Goal: Task Accomplishment & Management: Manage account settings

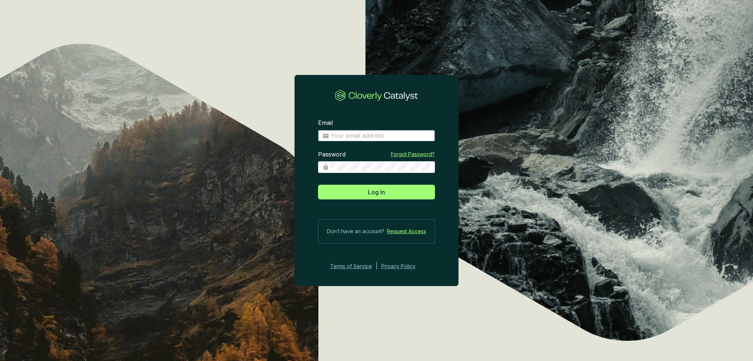
type input "marina@treefolks.org"
click at [383, 194] on span "Log In" at bounding box center [376, 192] width 17 height 9
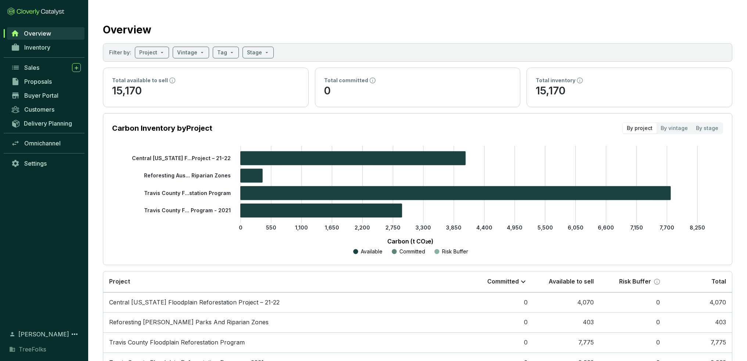
click at [39, 49] on span "Inventory" at bounding box center [37, 47] width 26 height 7
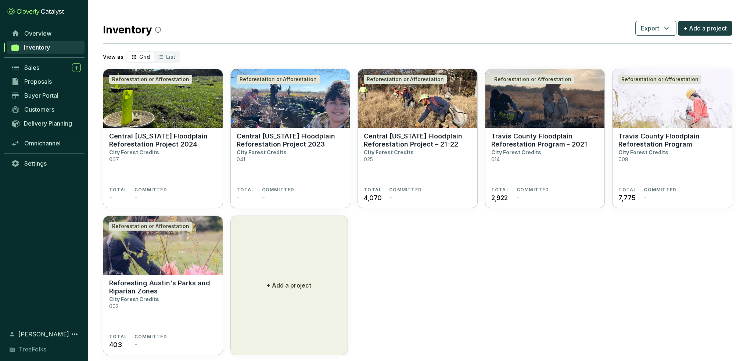
click at [383, 161] on section "Central Texas Floodplain Reforestation Project – 21-22 City Forest Credits 025" at bounding box center [418, 159] width 108 height 55
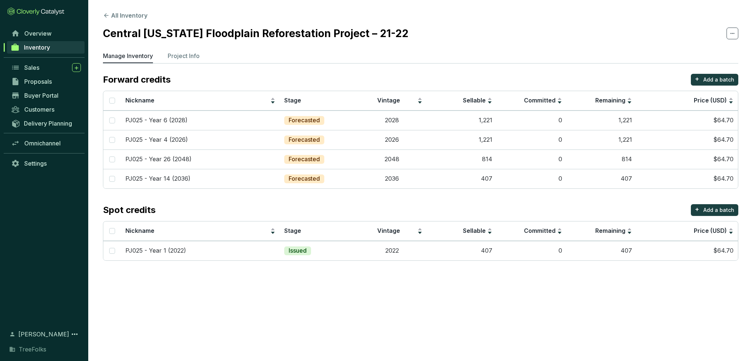
click at [121, 13] on button "All Inventory" at bounding box center [125, 15] width 44 height 9
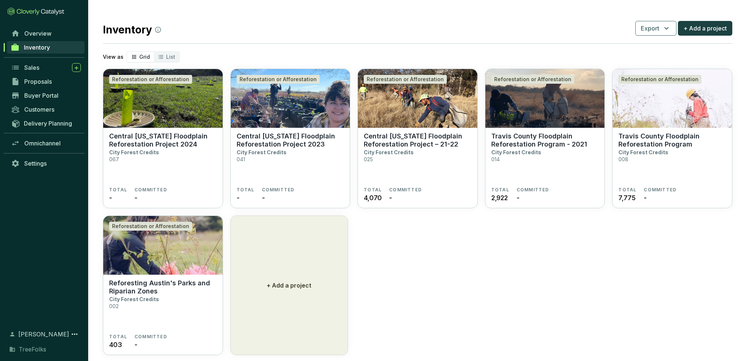
click at [279, 129] on section "Central Texas Floodplain Reforestation Project 2023 City Forest Credits 041 TOT…" at bounding box center [290, 168] width 119 height 81
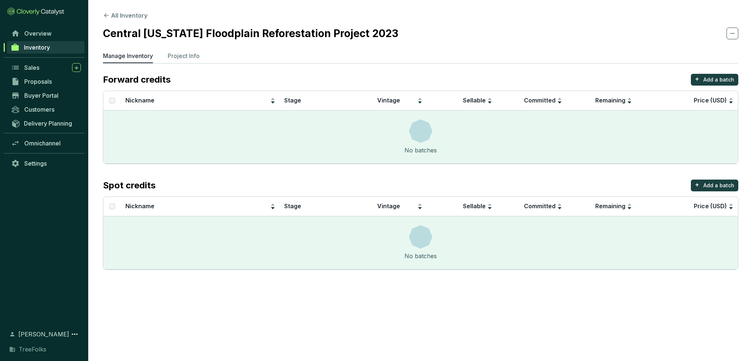
click at [196, 58] on p "Project Info" at bounding box center [184, 55] width 32 height 9
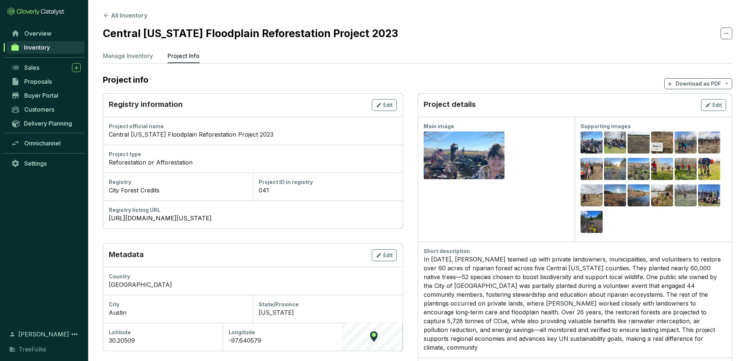
click at [144, 53] on p "Manage Inventory" at bounding box center [128, 55] width 50 height 9
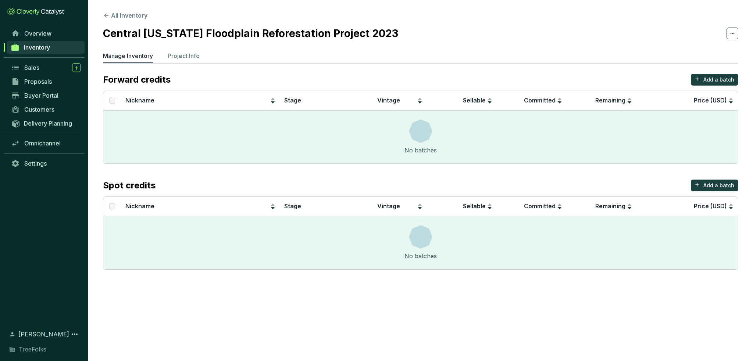
click at [196, 55] on p "Project Info" at bounding box center [184, 55] width 32 height 9
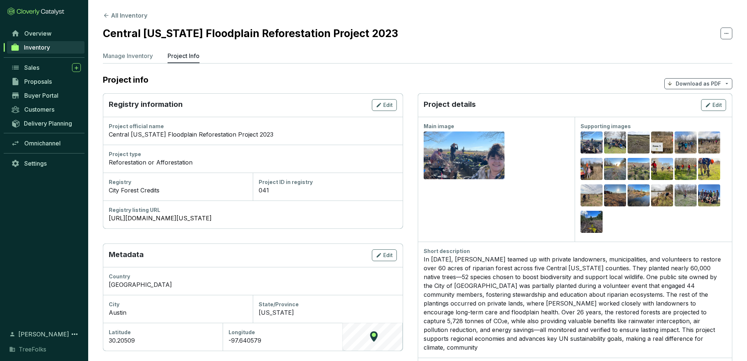
click at [125, 58] on p "Manage Inventory" at bounding box center [128, 55] width 50 height 9
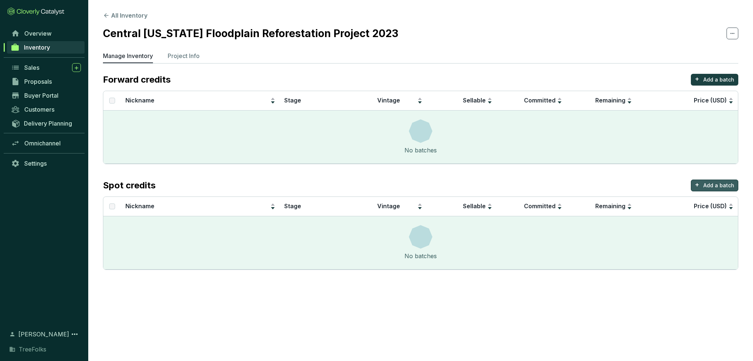
click at [724, 184] on p "Add a batch" at bounding box center [718, 185] width 31 height 7
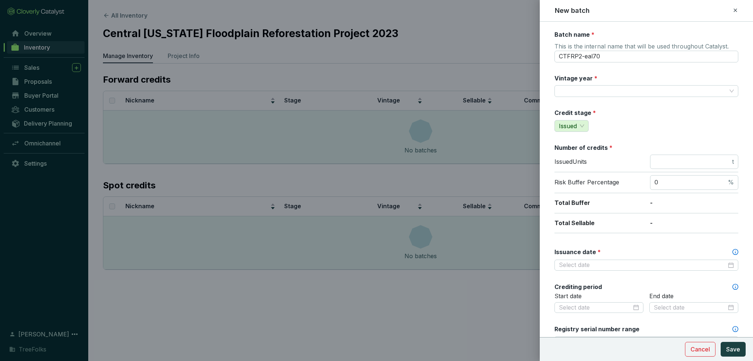
click at [736, 11] on icon at bounding box center [734, 9] width 3 height 3
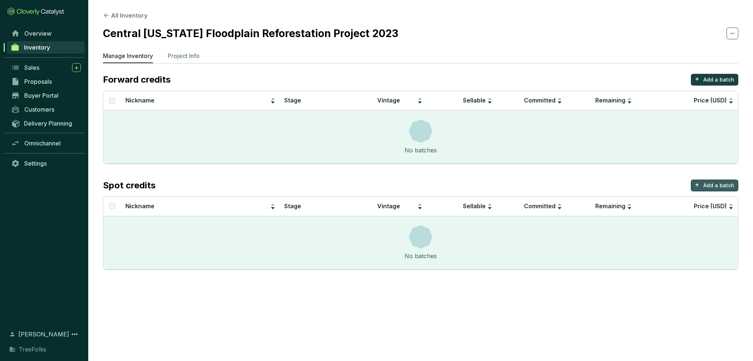
click at [711, 190] on button "+ Add a batch" at bounding box center [714, 186] width 47 height 12
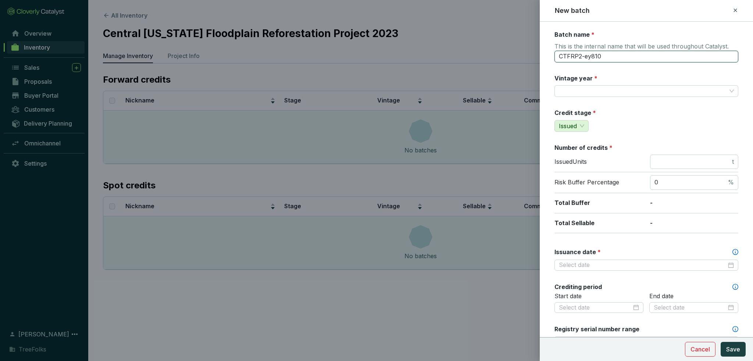
click at [599, 61] on input "CTFRP2-ey810" at bounding box center [646, 57] width 184 height 12
drag, startPoint x: 614, startPoint y: 56, endPoint x: 541, endPoint y: 67, distance: 73.9
click at [541, 67] on form "Batch name * This is the internal name that will be used throughout Catalyst. C…" at bounding box center [645, 325] width 213 height 589
click at [574, 57] on input "PJ025 - Year 1 (2022)" at bounding box center [646, 57] width 184 height 12
click at [576, 57] on input "PJ025 - Year 1 (2022)" at bounding box center [646, 57] width 184 height 12
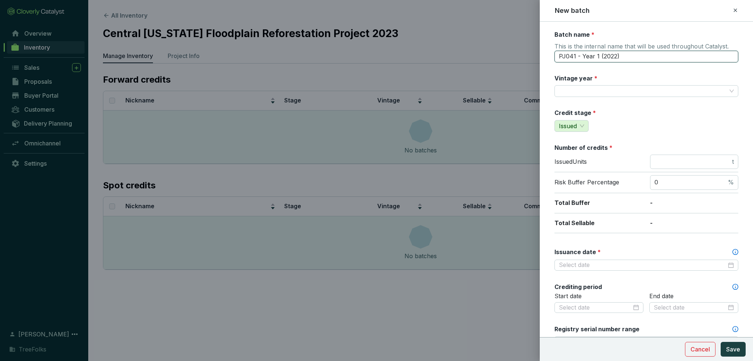
click at [614, 58] on input "PJ041 - Year 1 (2022)" at bounding box center [646, 57] width 184 height 12
type input "PJ041 - Year 1 (2023)"
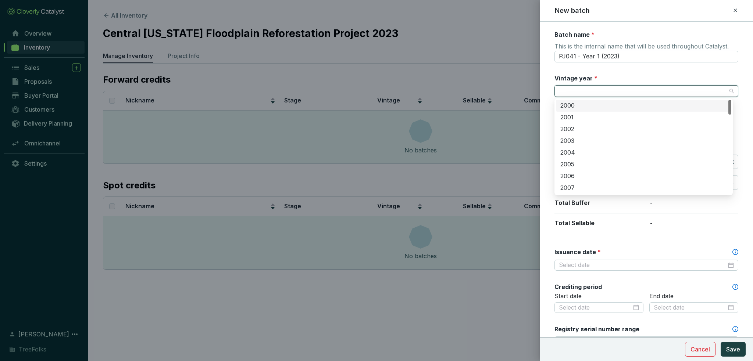
click at [590, 90] on input "Vintage year *" at bounding box center [643, 91] width 168 height 11
type input "2023"
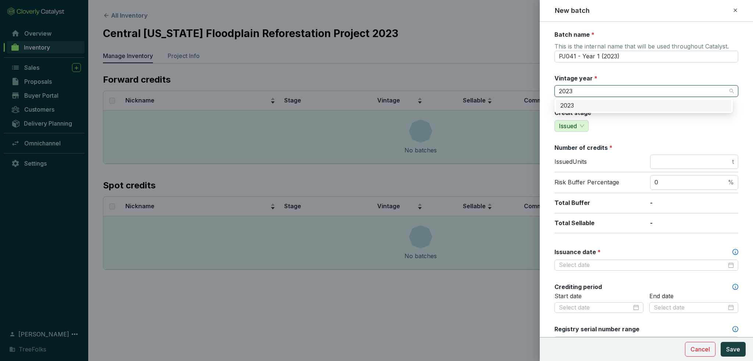
click at [574, 106] on div "2023" at bounding box center [643, 106] width 166 height 8
click at [687, 163] on input "number" at bounding box center [692, 162] width 76 height 8
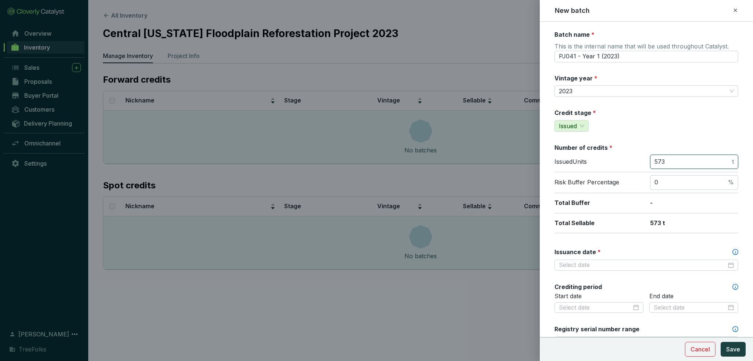
type input "573"
click at [685, 123] on div "Credit stage * Issued" at bounding box center [646, 120] width 184 height 23
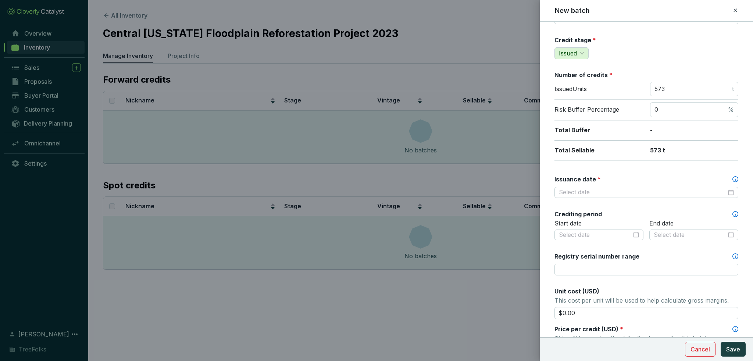
scroll to position [74, 0]
click at [589, 190] on input "Issuance date *" at bounding box center [643, 192] width 168 height 8
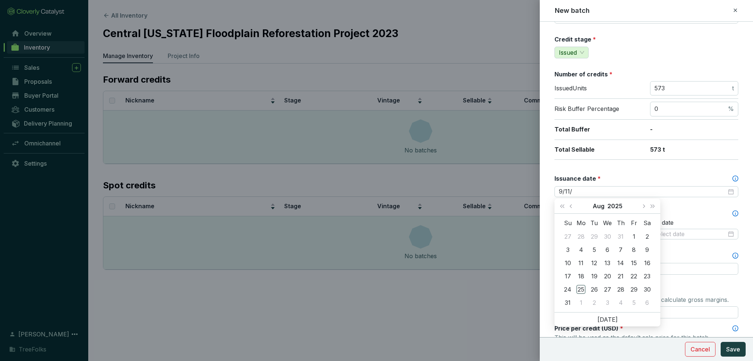
click at [571, 208] on button "Previous month (PageUp)" at bounding box center [572, 206] width 10 height 15
click at [562, 209] on button "Last year (Control + left)" at bounding box center [562, 206] width 10 height 15
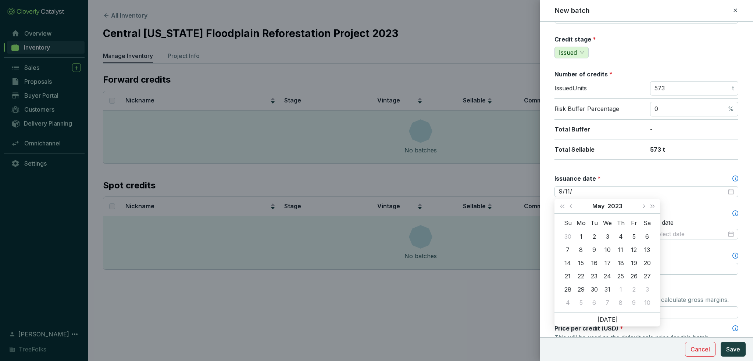
click at [645, 206] on button "Next month (PageDown)" at bounding box center [643, 206] width 10 height 15
type input "2023-09-11"
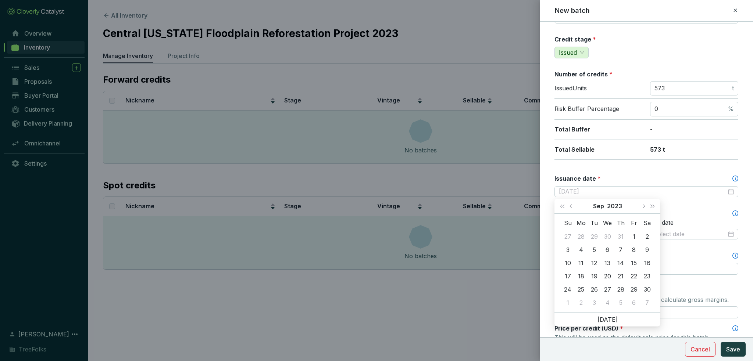
click at [581, 266] on div "11" at bounding box center [580, 263] width 9 height 9
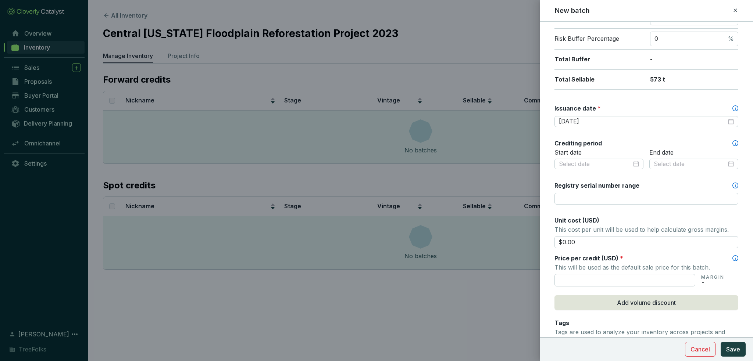
scroll to position [147, 0]
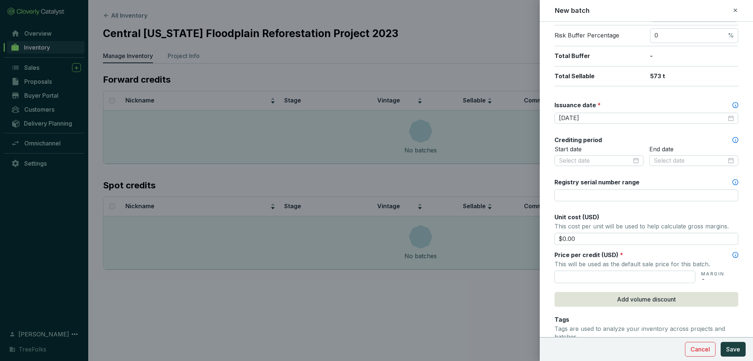
click at [605, 276] on input "text" at bounding box center [624, 277] width 141 height 12
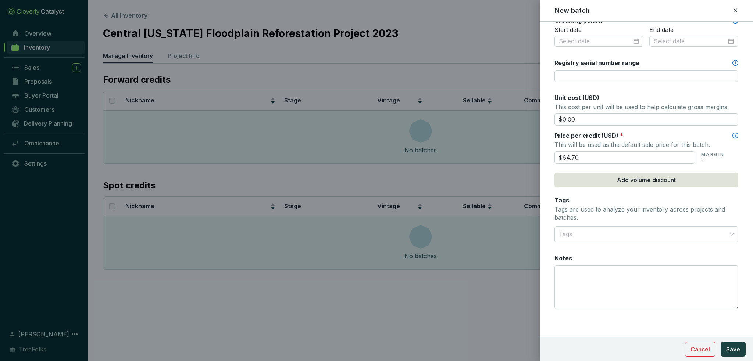
scroll to position [268, 0]
type input "$64.70"
click at [728, 352] on span "Save" at bounding box center [733, 349] width 14 height 9
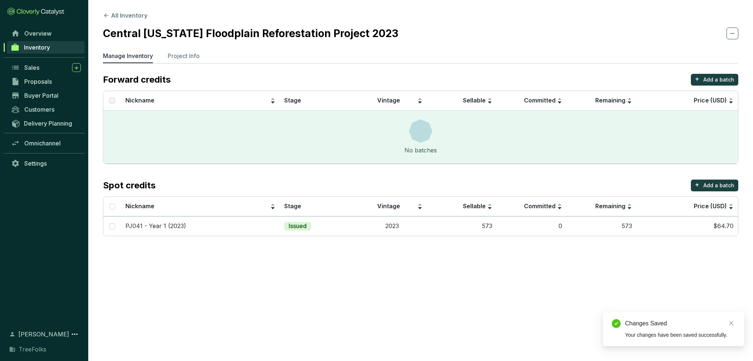
click at [322, 292] on section "All Inventory Central Texas Floodplain Reforestation Project 2023 Manage Invent…" at bounding box center [376, 180] width 753 height 361
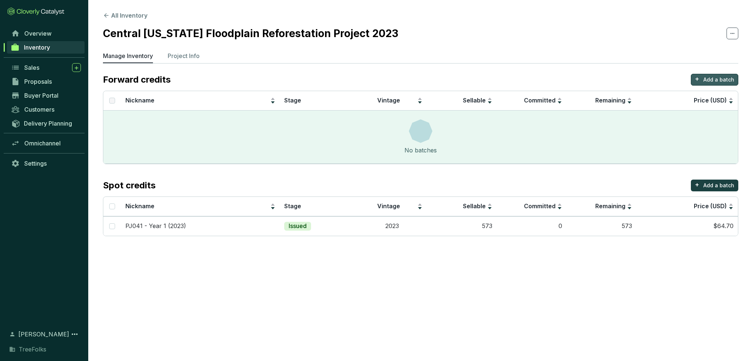
click at [711, 76] on p "Add a batch" at bounding box center [718, 79] width 31 height 7
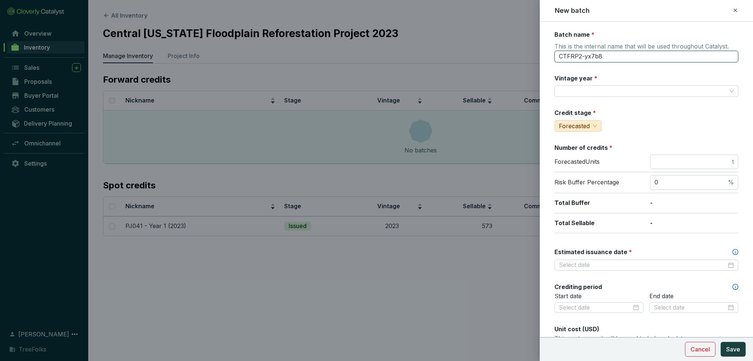
drag, startPoint x: 615, startPoint y: 62, endPoint x: 546, endPoint y: 76, distance: 70.1
click at [546, 76] on form "Batch name * This is the internal name that will be used throughout Catalyst. C…" at bounding box center [645, 308] width 213 height 555
type input "p"
click at [598, 55] on input "PJ041 - Year 1 (2023)" at bounding box center [646, 57] width 184 height 12
click at [616, 58] on input "PJ041 - Year 4 (2023)" at bounding box center [646, 57] width 184 height 12
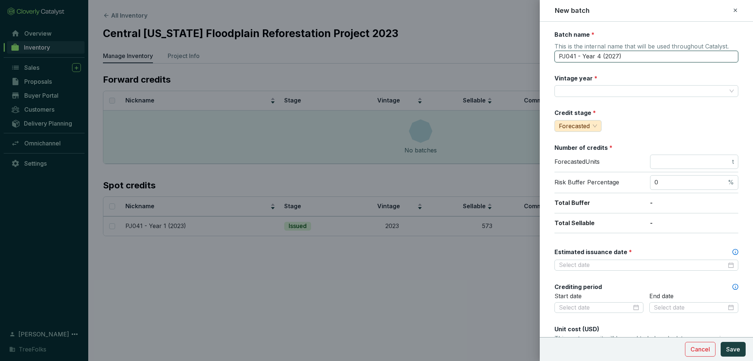
type input "PJ041 - Year 4 (2027)"
click at [576, 94] on input "Vintage year *" at bounding box center [643, 91] width 168 height 11
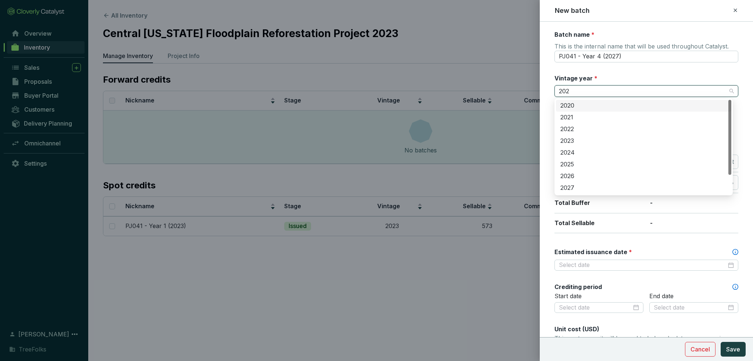
type input "2027"
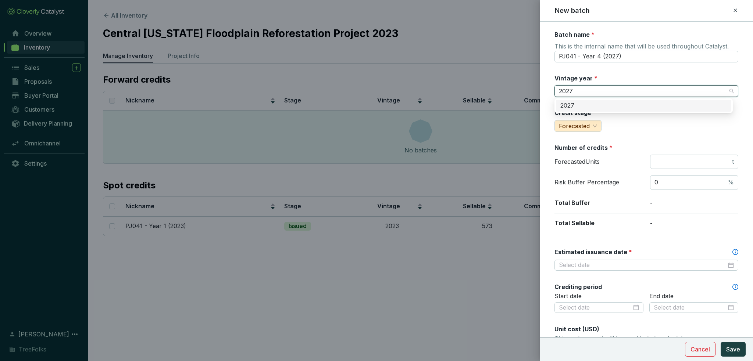
click at [564, 108] on div "2027" at bounding box center [643, 106] width 166 height 8
click at [689, 158] on input "number" at bounding box center [692, 162] width 76 height 8
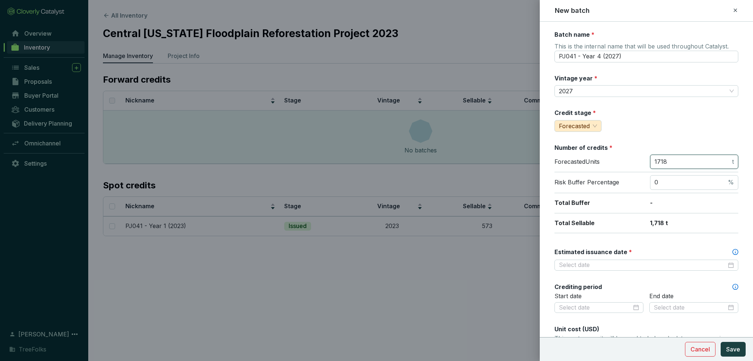
type input "1718"
click at [696, 126] on div "Credit stage * Forecasted" at bounding box center [646, 120] width 184 height 23
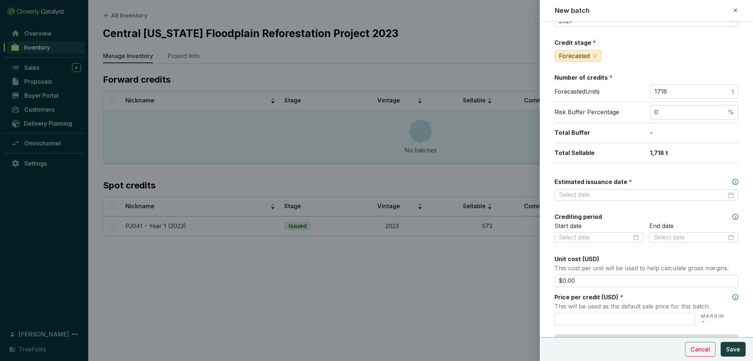
scroll to position [74, 0]
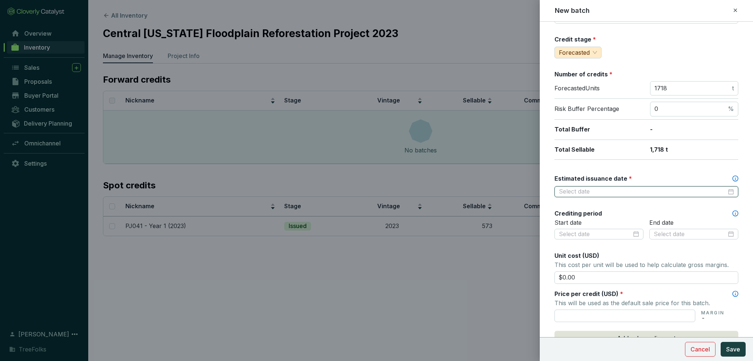
click at [573, 188] on input "Estimated issuance date *" at bounding box center [643, 192] width 168 height 8
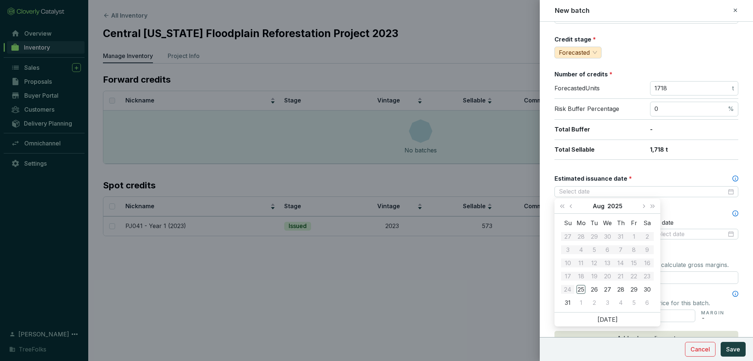
click at [656, 207] on button "Next year (Control + right)" at bounding box center [653, 206] width 10 height 15
click at [573, 206] on span "Previous month (PageUp)" at bounding box center [571, 206] width 4 height 4
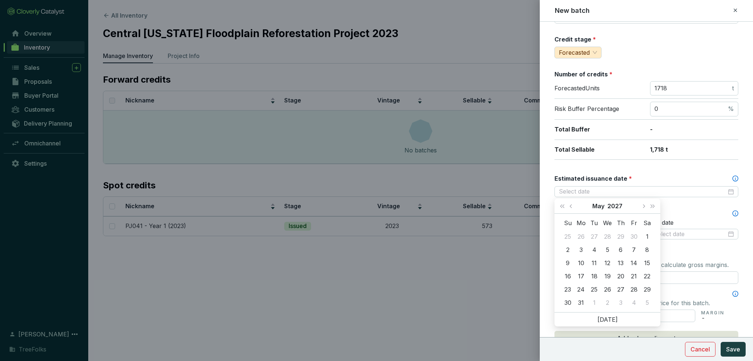
click at [573, 206] on span "Previous month (PageUp)" at bounding box center [571, 206] width 4 height 4
type input "2027-01-04"
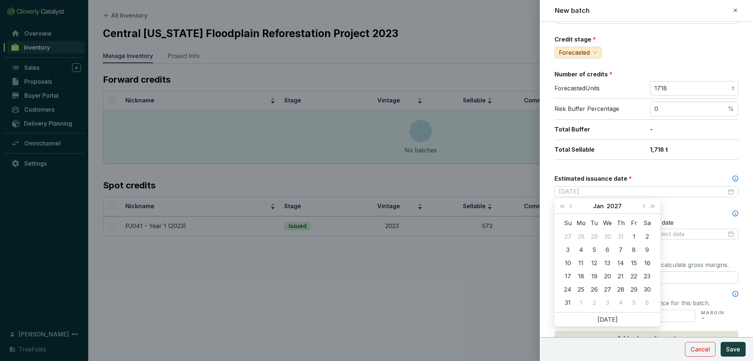
click at [582, 255] on td "4" at bounding box center [580, 249] width 13 height 13
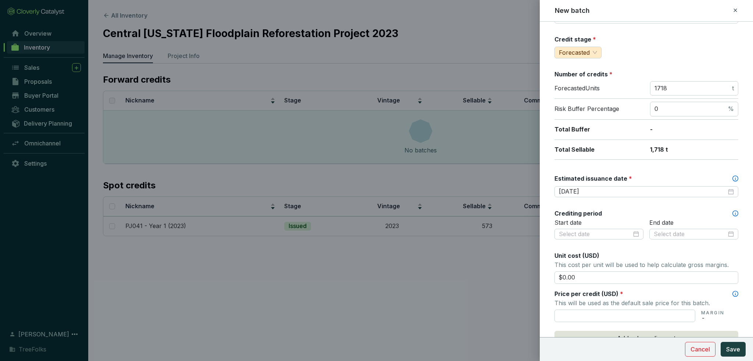
click at [596, 311] on input "text" at bounding box center [624, 316] width 141 height 12
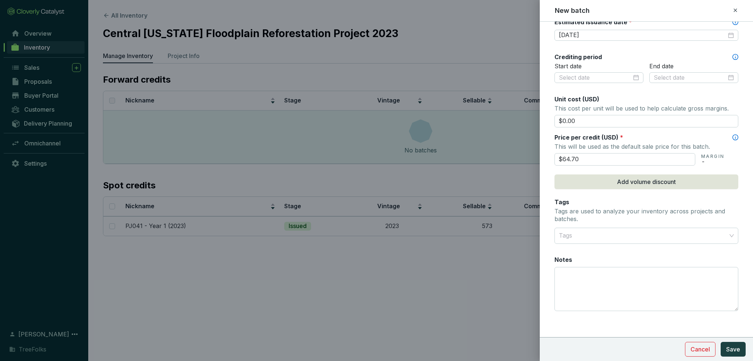
scroll to position [233, 0]
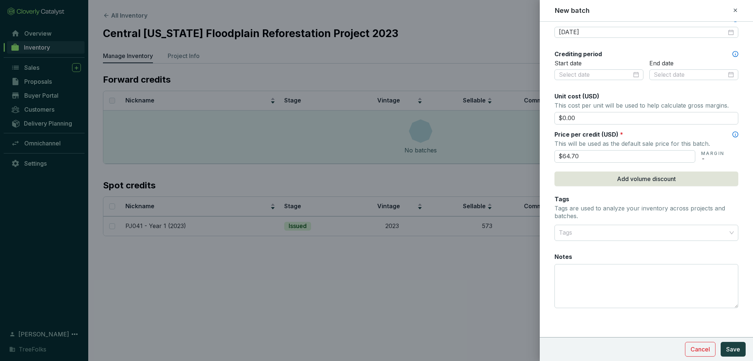
type input "$64.70"
click at [732, 342] on button "Save" at bounding box center [732, 349] width 25 height 15
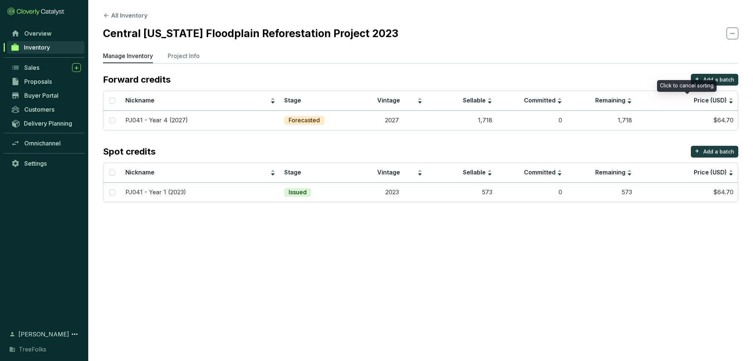
click at [707, 81] on div "Click to cancel sorting" at bounding box center [687, 86] width 60 height 12
click at [730, 75] on button "+ Add a batch" at bounding box center [714, 80] width 47 height 12
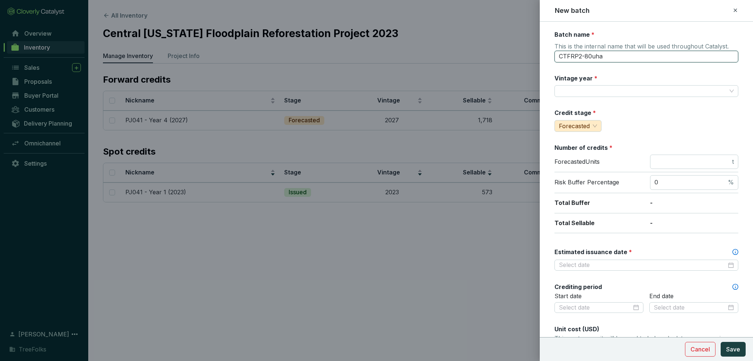
drag, startPoint x: 612, startPoint y: 56, endPoint x: 524, endPoint y: 40, distance: 89.2
click at [524, 40] on div "New batch Batch name * This is the internal name that will be used throughout C…" at bounding box center [376, 180] width 753 height 361
click at [599, 55] on input "PJ041 - Year 4 (2027)" at bounding box center [646, 57] width 184 height 12
click at [615, 53] on input "PJ041 - Year 6 (2027)" at bounding box center [646, 57] width 184 height 12
type input "PJ041 - Year 6 (2029)"
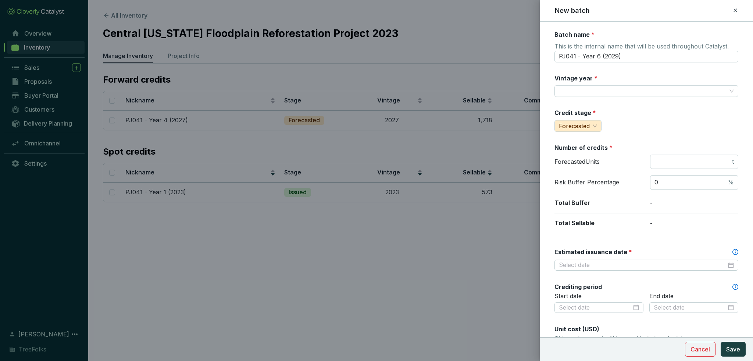
click at [600, 91] on input "Vintage year *" at bounding box center [643, 91] width 168 height 11
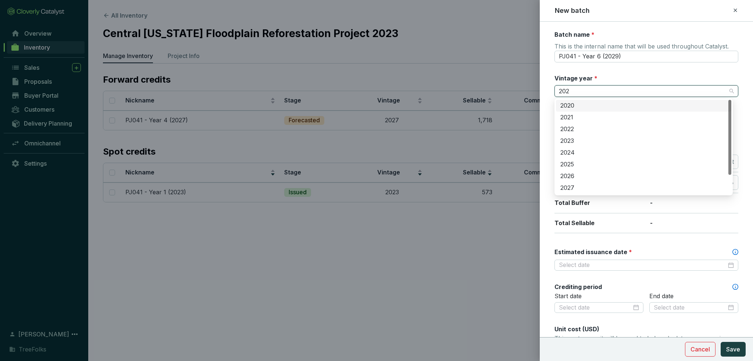
type input "2029"
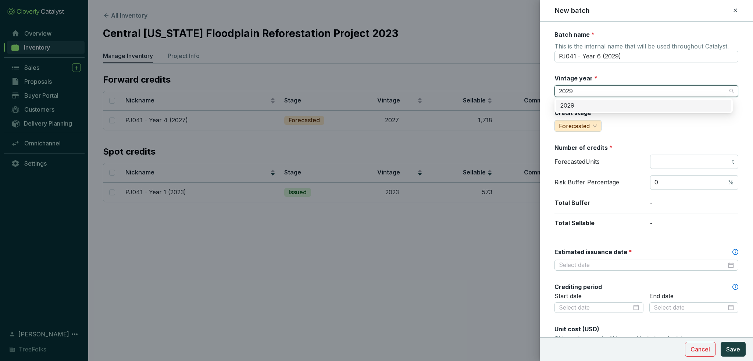
click at [580, 108] on div "2029" at bounding box center [643, 106] width 166 height 8
click at [672, 165] on input "number" at bounding box center [692, 162] width 76 height 8
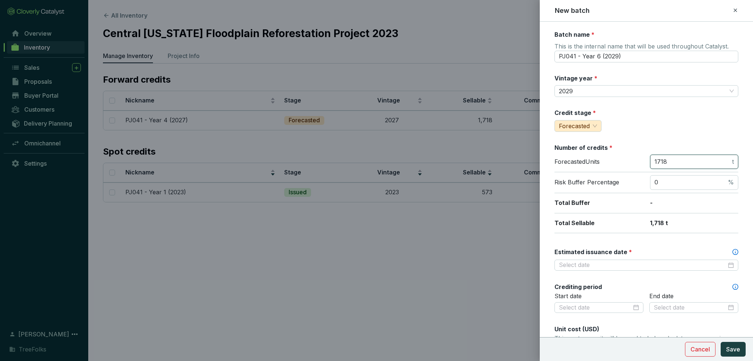
type input "1718"
click at [667, 142] on div "Batch name * This is the internal name that will be used throughout Catalyst. P…" at bounding box center [646, 291] width 184 height 520
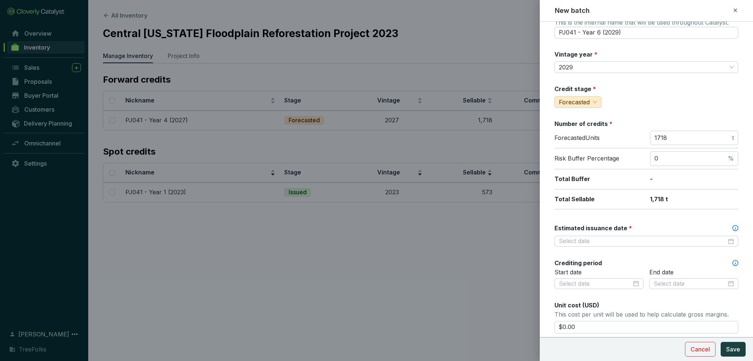
scroll to position [37, 0]
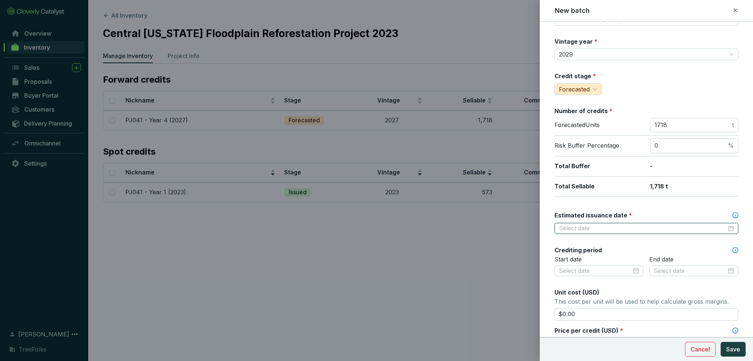
click at [586, 226] on input "Estimated issuance date *" at bounding box center [643, 229] width 168 height 8
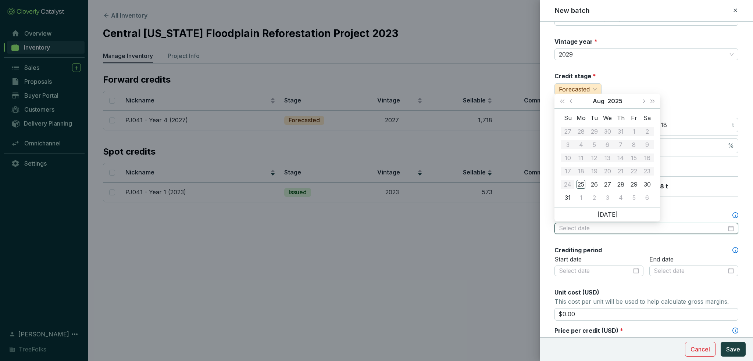
type input "2025-09-02"
click at [652, 103] on button "Next year (Control + right)" at bounding box center [653, 101] width 10 height 15
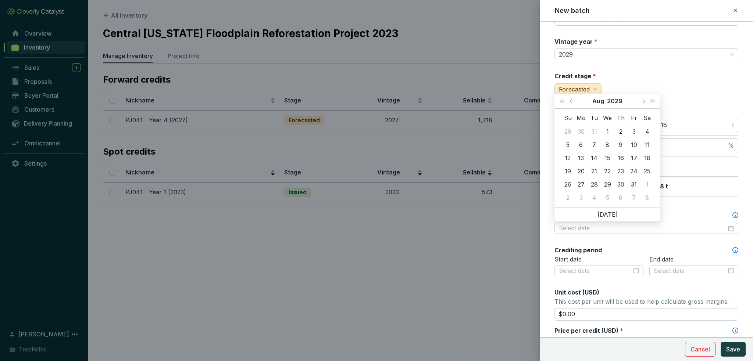
click at [643, 103] on span "Next month (PageDown)" at bounding box center [643, 101] width 4 height 4
click at [569, 104] on button "Previous month (PageUp)" at bounding box center [572, 101] width 10 height 15
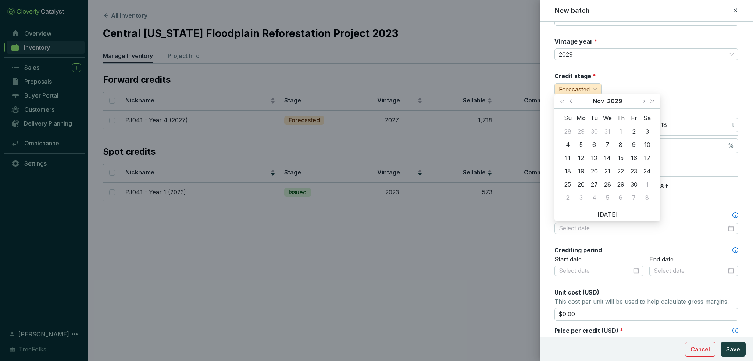
click at [569, 104] on button "Previous month (PageUp)" at bounding box center [572, 101] width 10 height 15
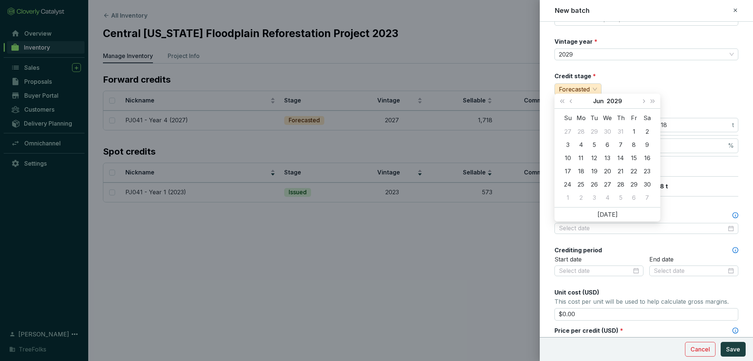
click at [569, 104] on button "Previous month (PageUp)" at bounding box center [572, 101] width 10 height 15
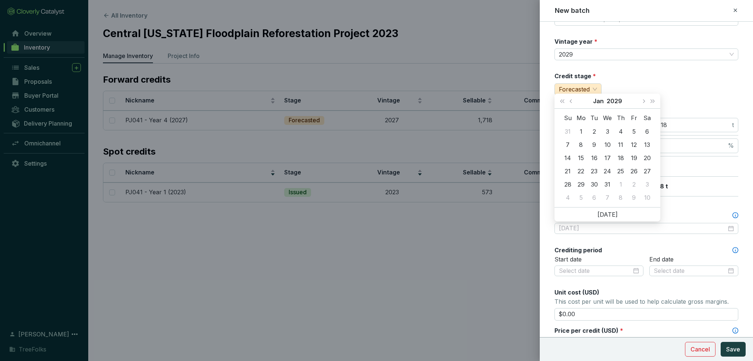
type input "2029-01-02"
click at [592, 131] on div "2" at bounding box center [593, 131] width 9 height 9
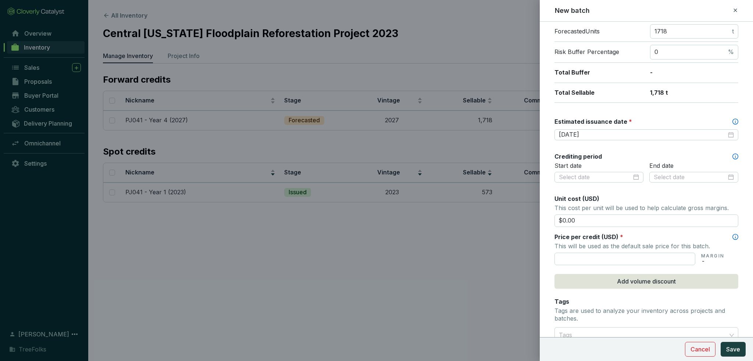
scroll to position [147, 0]
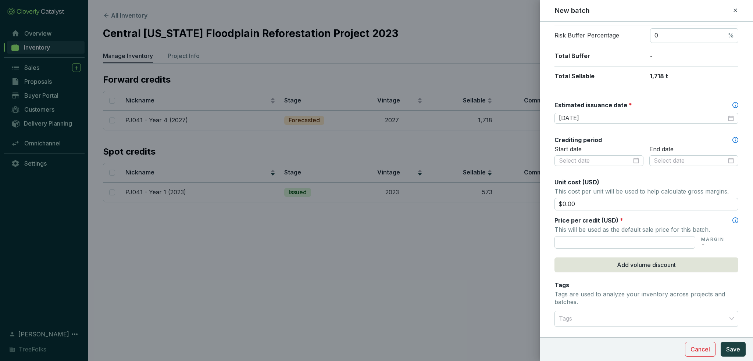
click at [619, 240] on input "text" at bounding box center [624, 242] width 141 height 12
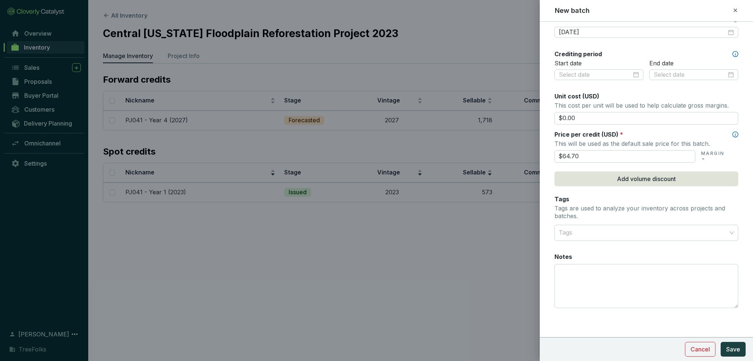
type input "$64.70"
click at [737, 347] on span "Save" at bounding box center [733, 349] width 14 height 9
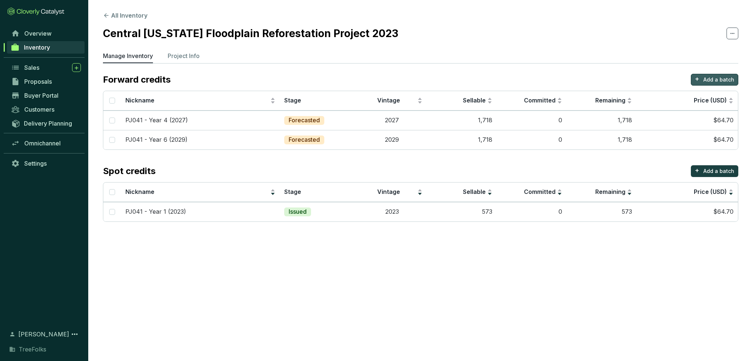
click at [717, 80] on p "Add a batch" at bounding box center [718, 79] width 31 height 7
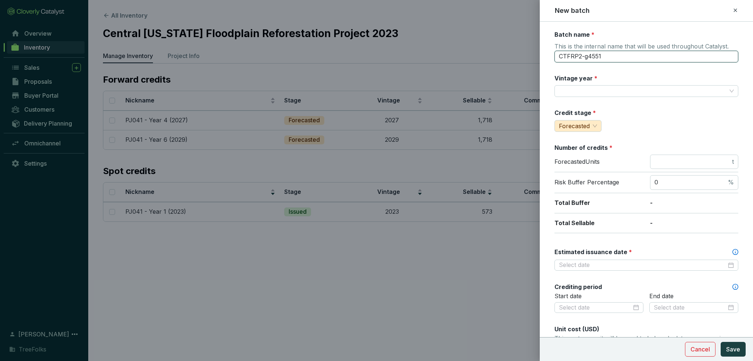
click at [602, 60] on input "CTFRP2-g4551" at bounding box center [646, 57] width 184 height 12
drag, startPoint x: 613, startPoint y: 58, endPoint x: 544, endPoint y: 60, distance: 69.1
click at [544, 60] on form "Batch name * This is the internal name that will be used throughout Catalyst. C…" at bounding box center [645, 308] width 213 height 555
click at [599, 58] on input "PJ041 - Year 6 (2029)" at bounding box center [646, 57] width 184 height 12
click at [618, 57] on input "PJ041 - Year 14 (2029)" at bounding box center [646, 57] width 184 height 12
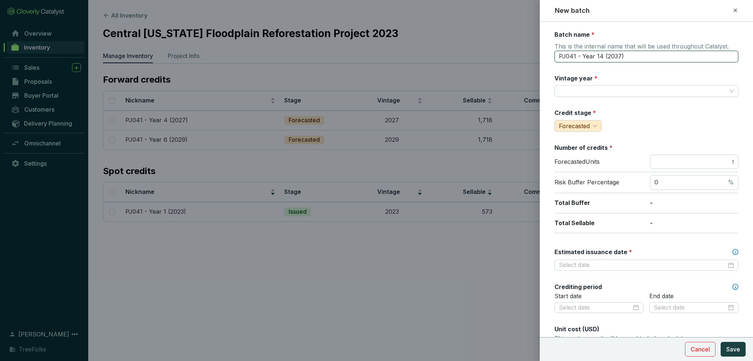
type input "PJ041 - Year 14 (2037)"
click at [608, 90] on input "Vintage year *" at bounding box center [643, 91] width 168 height 11
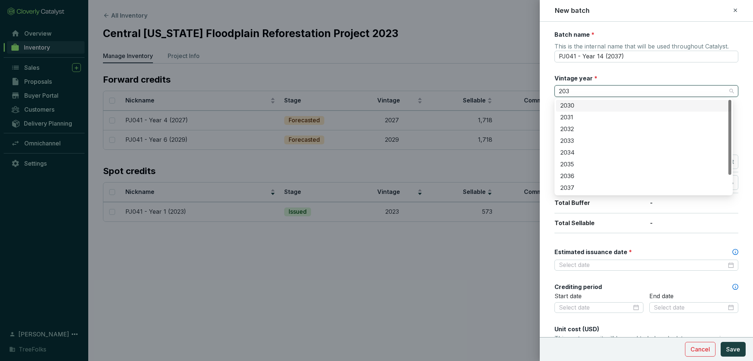
type input "2037"
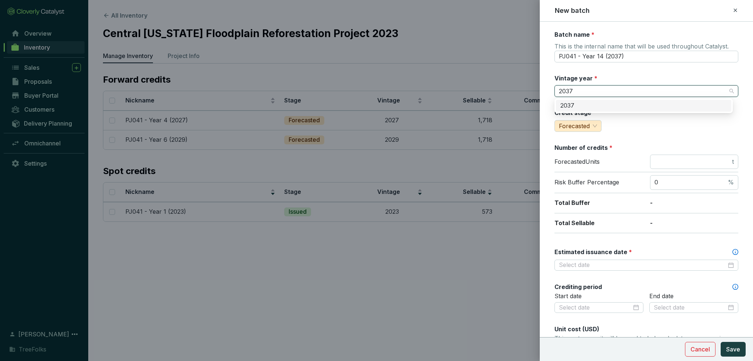
click at [599, 103] on div "2037" at bounding box center [643, 106] width 166 height 8
click at [665, 162] on input "number" at bounding box center [692, 162] width 76 height 8
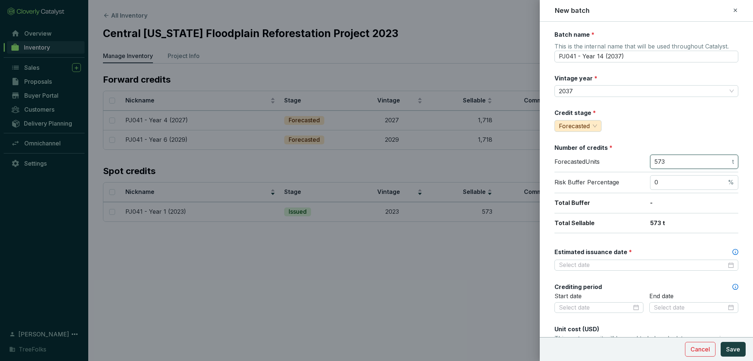
type input "573"
click at [671, 112] on div "Credit stage * Forecasted" at bounding box center [646, 120] width 184 height 23
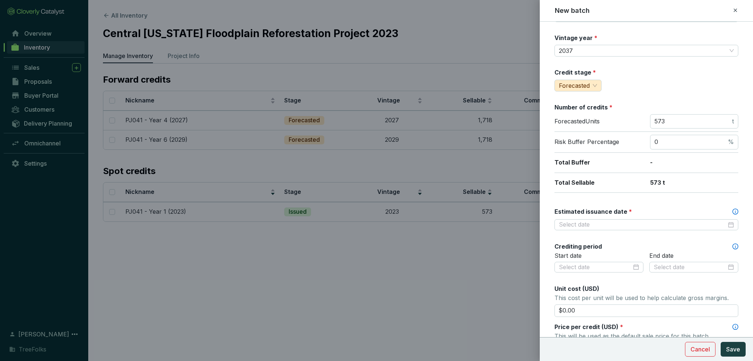
scroll to position [110, 0]
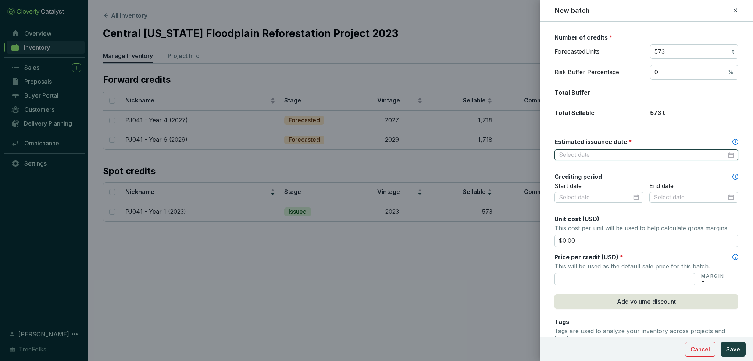
click at [587, 153] on input "Estimated issuance date *" at bounding box center [643, 155] width 168 height 8
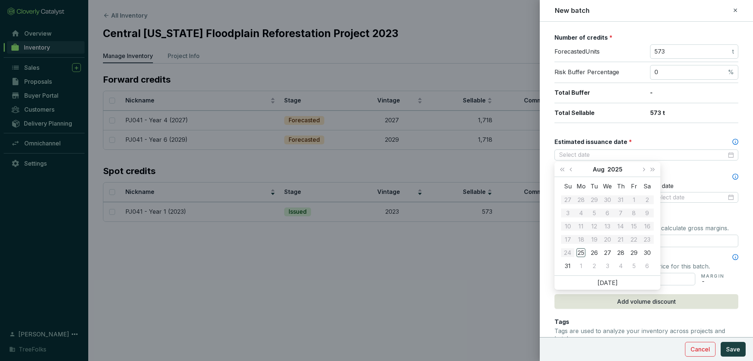
click at [653, 169] on span "Next year (Control + right)" at bounding box center [652, 170] width 4 height 4
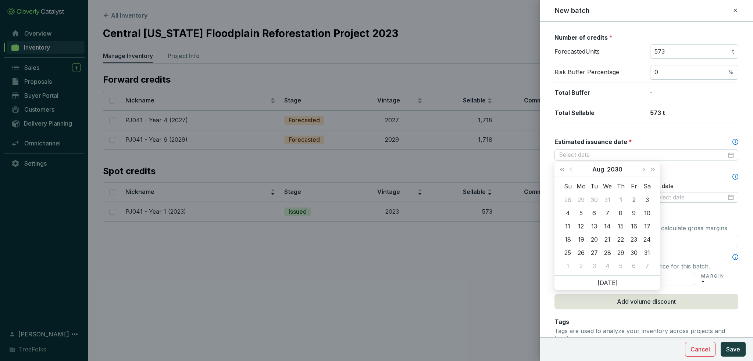
click at [653, 169] on span "Next year (Control + right)" at bounding box center [652, 170] width 4 height 4
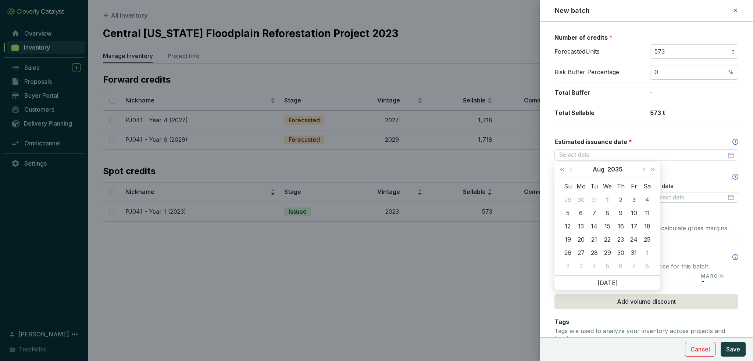
click at [653, 169] on span "Next year (Control + right)" at bounding box center [652, 170] width 4 height 4
click at [642, 172] on button "Next month (PageDown)" at bounding box center [643, 169] width 10 height 15
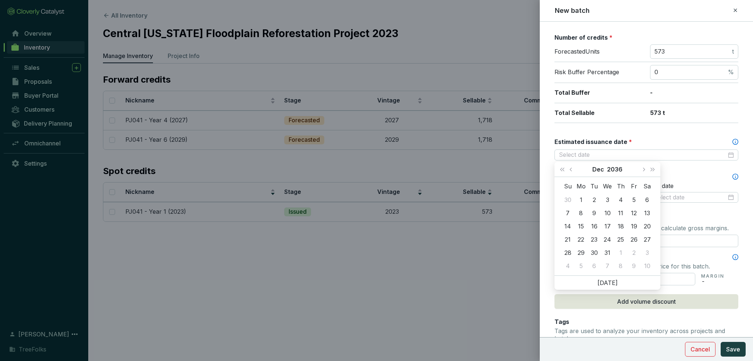
click at [642, 172] on button "Next month (PageDown)" at bounding box center [643, 169] width 10 height 15
type input "2037-01-02"
click at [634, 202] on div "2" at bounding box center [633, 200] width 9 height 9
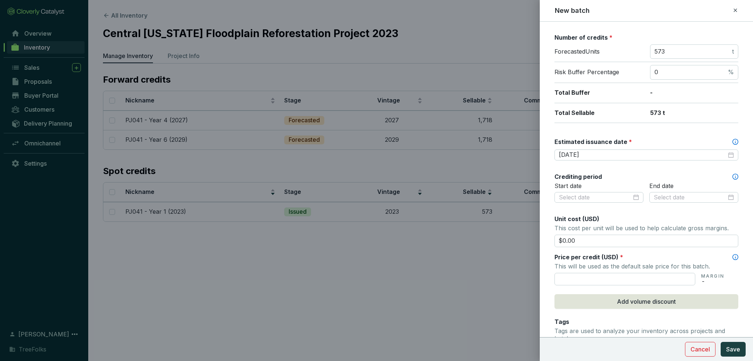
click at [607, 283] on input "text" at bounding box center [624, 279] width 141 height 12
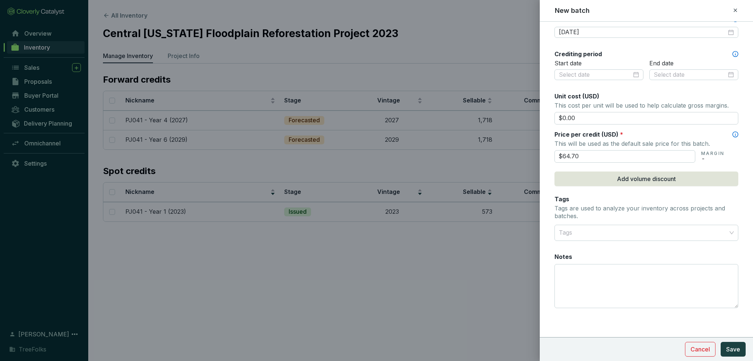
type input "$64.70"
click at [727, 349] on span "Save" at bounding box center [733, 349] width 14 height 9
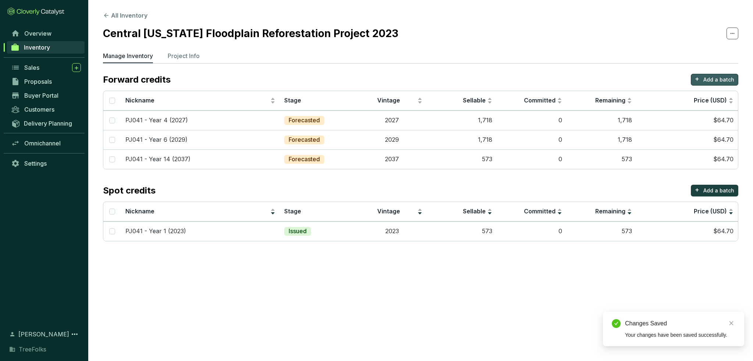
click at [706, 79] on p "Add a batch" at bounding box center [718, 79] width 31 height 7
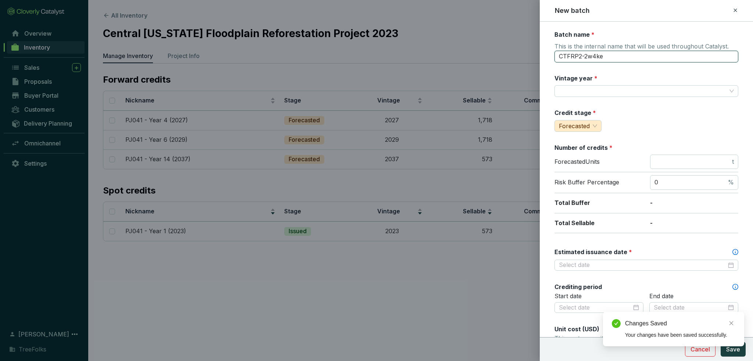
drag, startPoint x: 601, startPoint y: 58, endPoint x: 456, endPoint y: 38, distance: 146.6
click at [456, 38] on div "New batch Batch name * This is the internal name that will be used throughout C…" at bounding box center [376, 180] width 753 height 361
drag, startPoint x: 600, startPoint y: 58, endPoint x: 610, endPoint y: 58, distance: 9.9
click at [602, 58] on input "PJ041 - Year 14 (2037)" at bounding box center [646, 57] width 184 height 12
click at [619, 55] on input "PJ041 - Year 26 (2037)" at bounding box center [646, 57] width 184 height 12
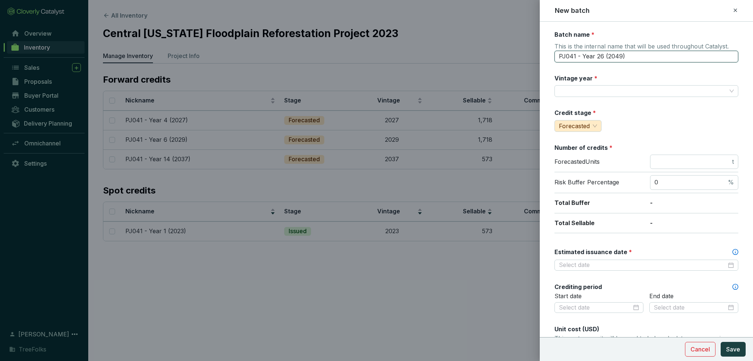
type input "PJ041 - Year 26 (2049)"
click at [669, 107] on div "Batch name * This is the internal name that will be used throughout Catalyst. P…" at bounding box center [646, 291] width 184 height 520
click at [624, 94] on input "Vintage year *" at bounding box center [643, 91] width 168 height 11
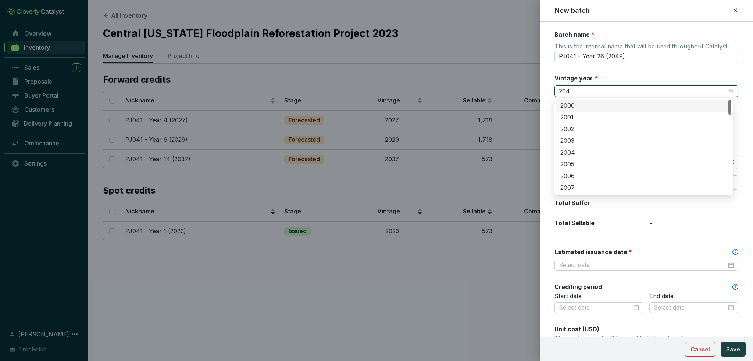
type input "2049"
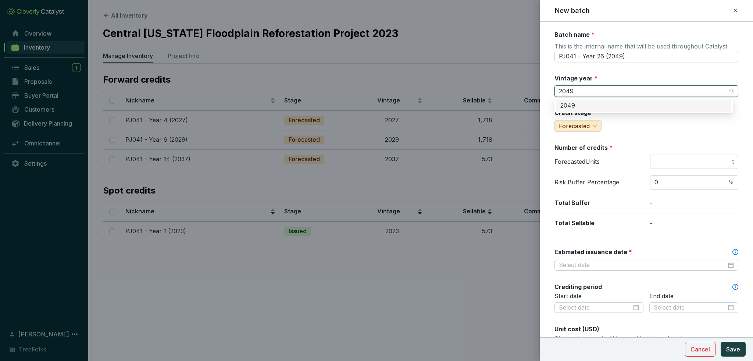
click at [632, 111] on div "2049" at bounding box center [643, 106] width 175 height 12
click at [679, 165] on input "number" at bounding box center [692, 162] width 76 height 8
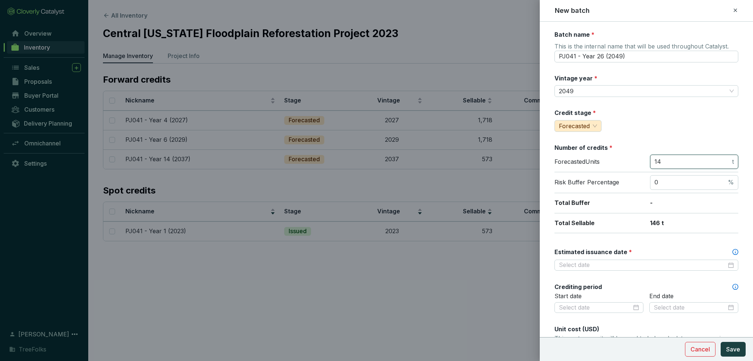
type input "1"
type input "1146"
click at [659, 125] on div "Credit stage * Forecasted" at bounding box center [646, 120] width 184 height 23
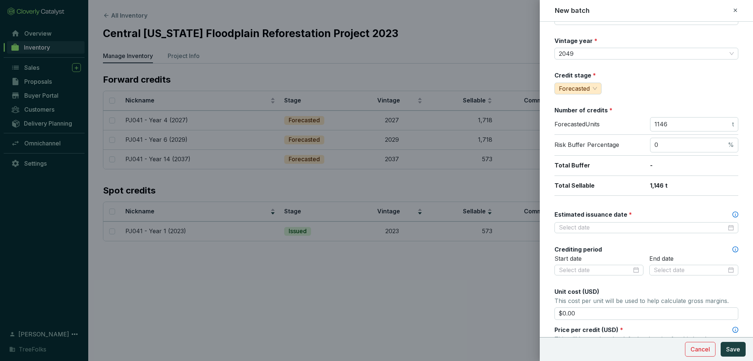
scroll to position [74, 0]
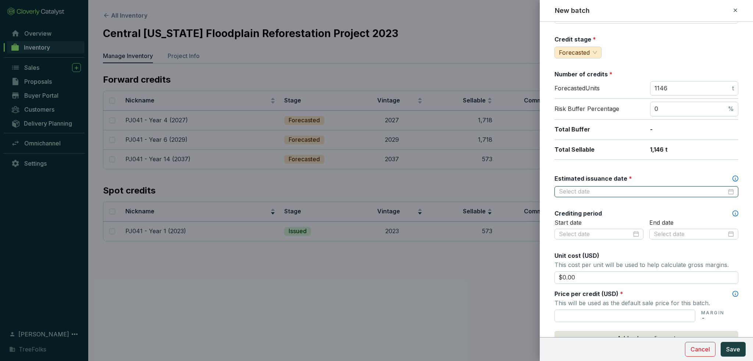
click at [629, 189] on input "Estimated issuance date *" at bounding box center [643, 192] width 168 height 8
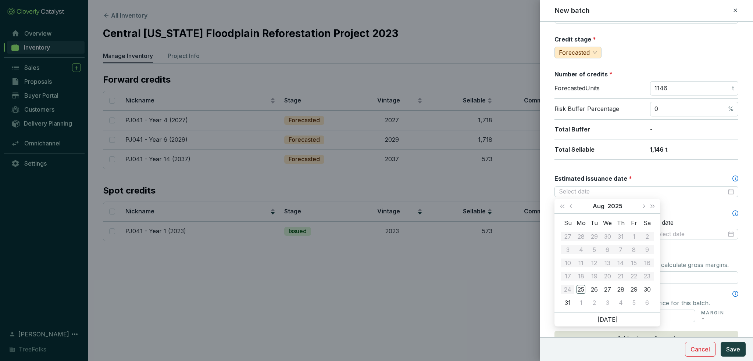
click at [653, 204] on button "Next year (Control + right)" at bounding box center [653, 206] width 10 height 15
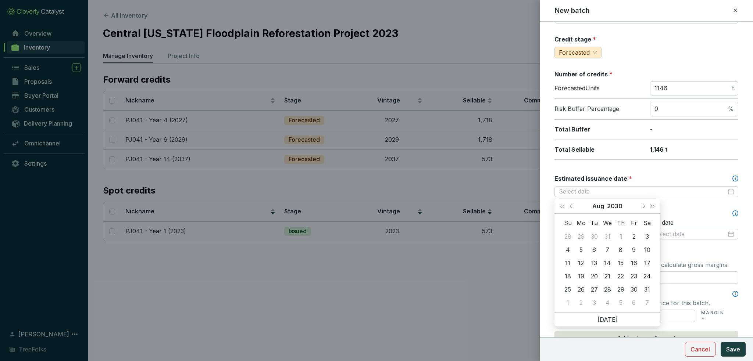
click at [653, 204] on button "Next year (Control + right)" at bounding box center [653, 206] width 10 height 15
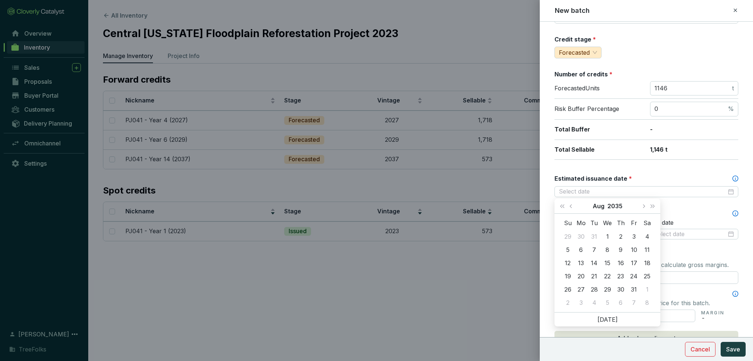
click at [653, 204] on button "Next year (Control + right)" at bounding box center [653, 206] width 10 height 15
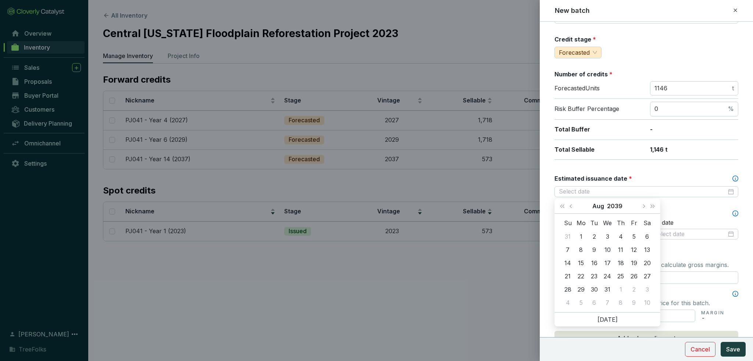
click at [653, 204] on button "Next year (Control + right)" at bounding box center [653, 206] width 10 height 15
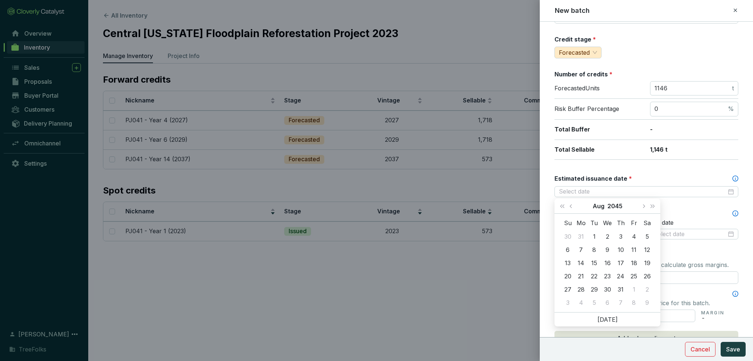
click at [653, 204] on button "Next year (Control + right)" at bounding box center [653, 206] width 10 height 15
click at [646, 206] on button "Next month (PageDown)" at bounding box center [643, 206] width 10 height 15
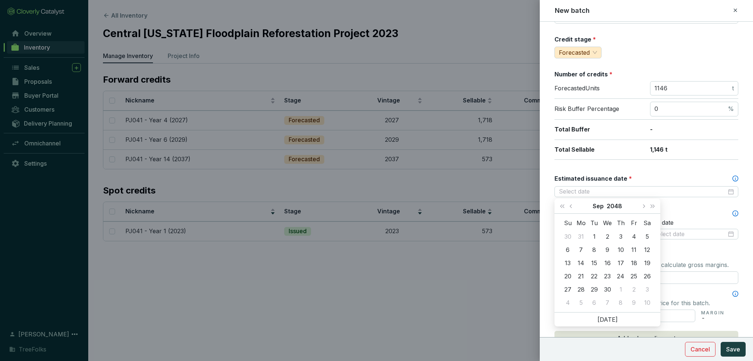
click at [646, 206] on button "Next month (PageDown)" at bounding box center [643, 206] width 10 height 15
click at [571, 208] on span "Previous month (PageUp)" at bounding box center [571, 206] width 4 height 4
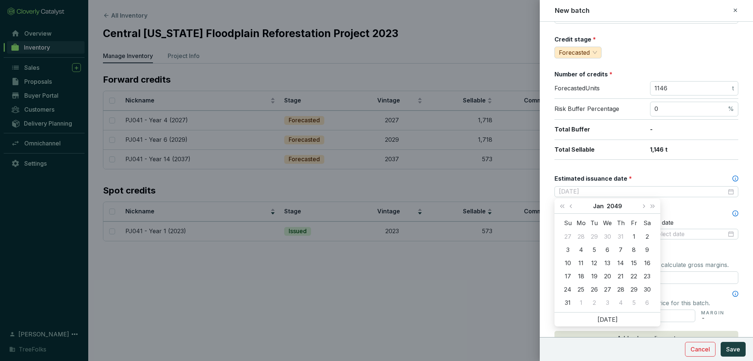
type input "2049-01-02"
type input "2049-01-01"
click at [634, 238] on div "1" at bounding box center [633, 236] width 9 height 9
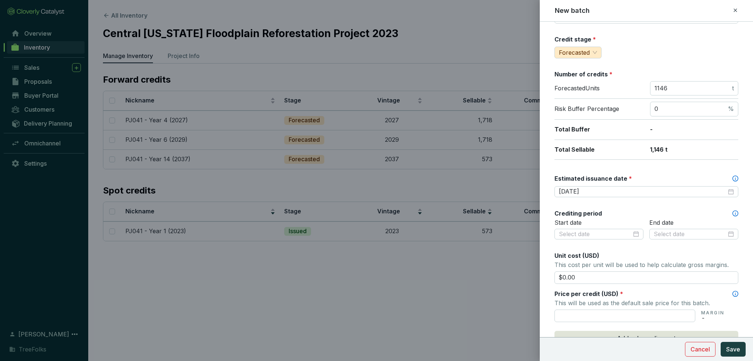
click at [660, 211] on div "Crediting period" at bounding box center [646, 213] width 184 height 8
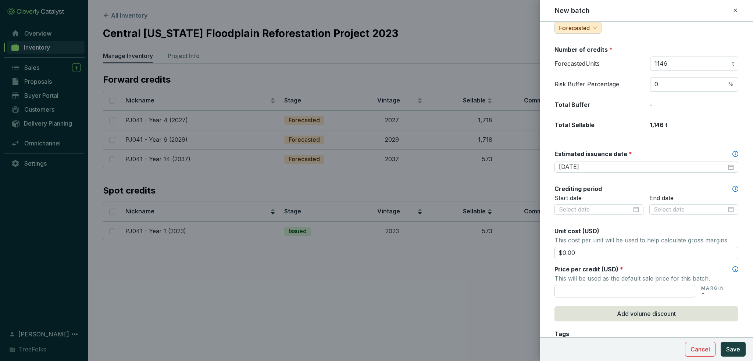
scroll to position [110, 0]
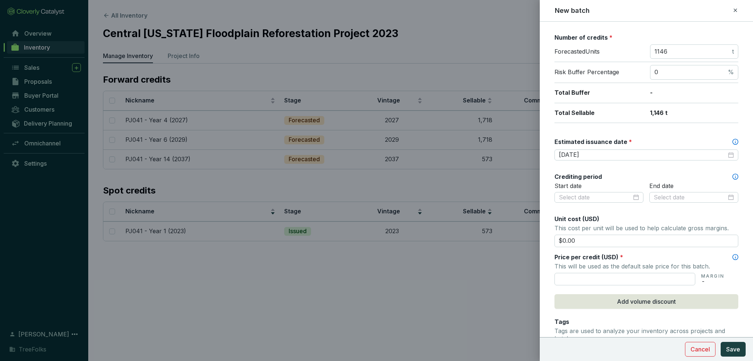
click at [610, 282] on input "text" at bounding box center [624, 279] width 141 height 12
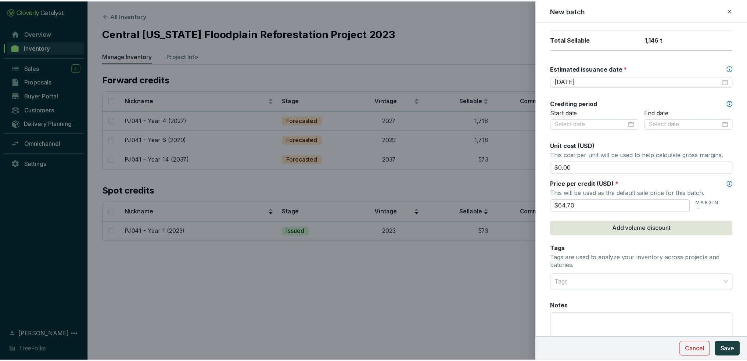
scroll to position [221, 0]
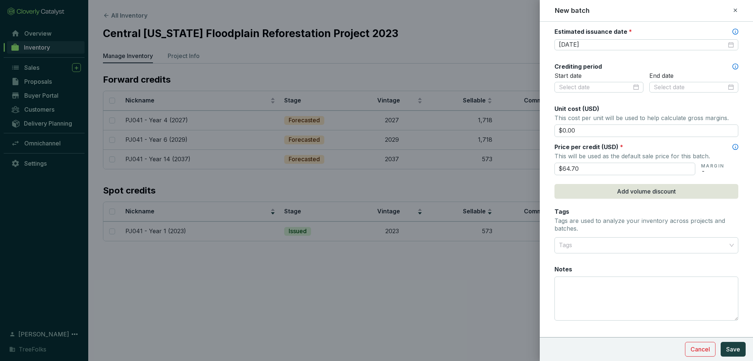
type input "$64.70"
click at [738, 348] on span "Save" at bounding box center [733, 349] width 14 height 9
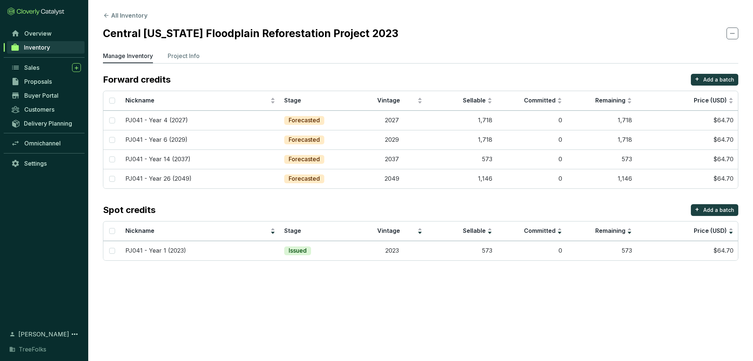
click at [130, 16] on button "All Inventory" at bounding box center [125, 15] width 44 height 9
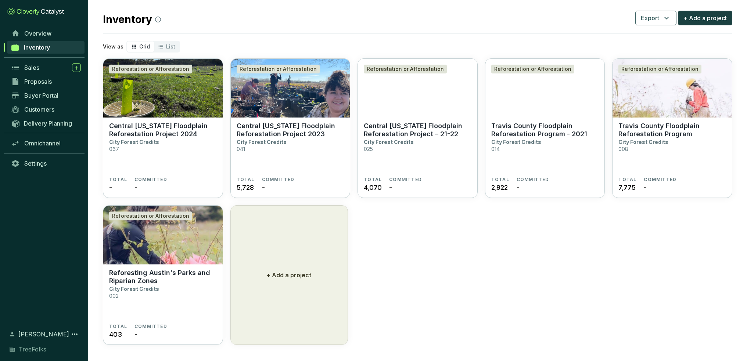
scroll to position [13, 0]
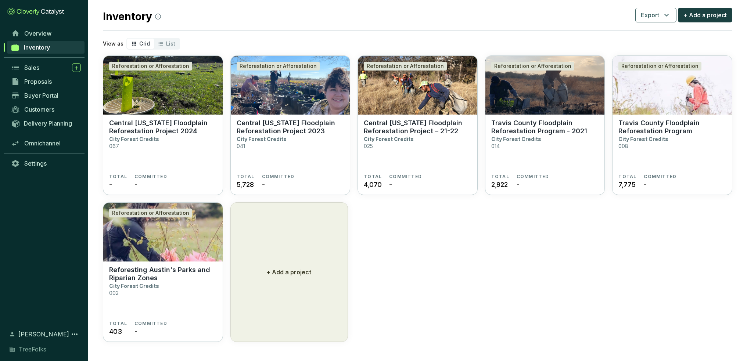
click at [159, 157] on section "Central Texas Floodplain Reforestation Project 2024 City Forest Credits 067" at bounding box center [163, 146] width 108 height 55
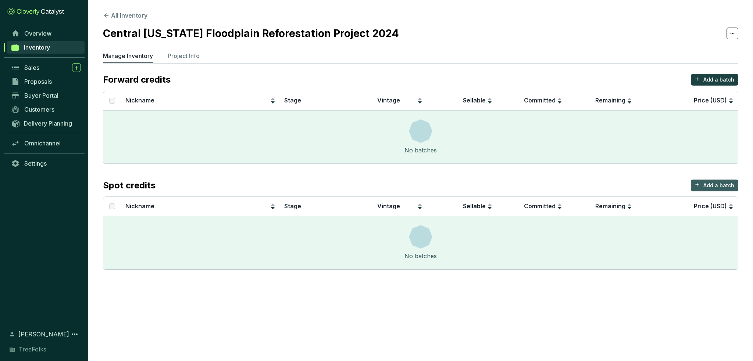
click at [718, 186] on p "Add a batch" at bounding box center [718, 185] width 31 height 7
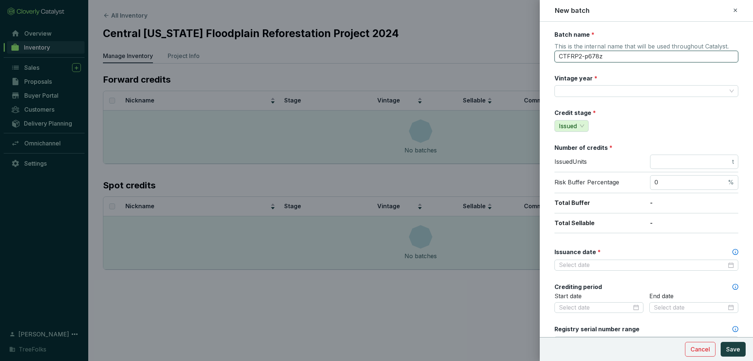
drag, startPoint x: 624, startPoint y: 52, endPoint x: 516, endPoint y: 67, distance: 109.4
click at [520, 68] on div "New batch Batch name * This is the internal name that will be used throughout C…" at bounding box center [376, 180] width 753 height 361
click at [574, 59] on input "PJ025 - Year 4 (2026)" at bounding box center [646, 57] width 184 height 12
click at [576, 59] on input "PJ025 - Year 4 (2026)" at bounding box center [646, 57] width 184 height 12
type input "PJ067 - Year 1 (2025)"
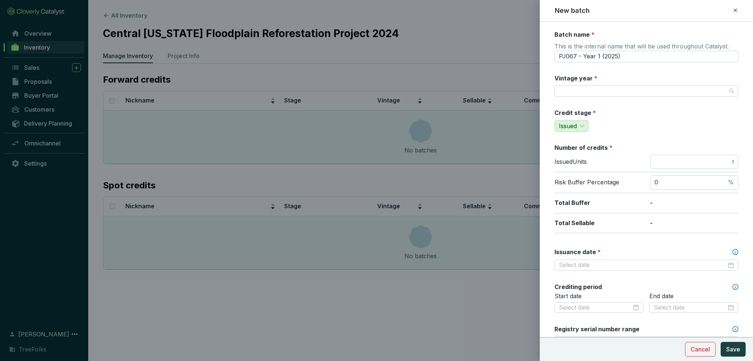
click at [578, 90] on input "Vintage year *" at bounding box center [643, 91] width 168 height 11
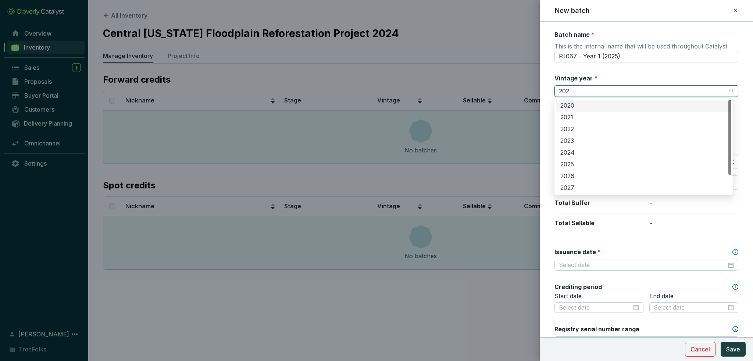
type input "2025"
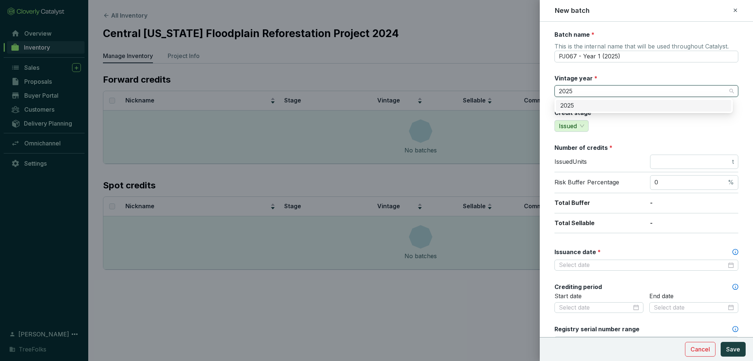
click at [582, 102] on div "2025" at bounding box center [643, 106] width 166 height 8
click at [668, 159] on input "number" at bounding box center [692, 162] width 76 height 8
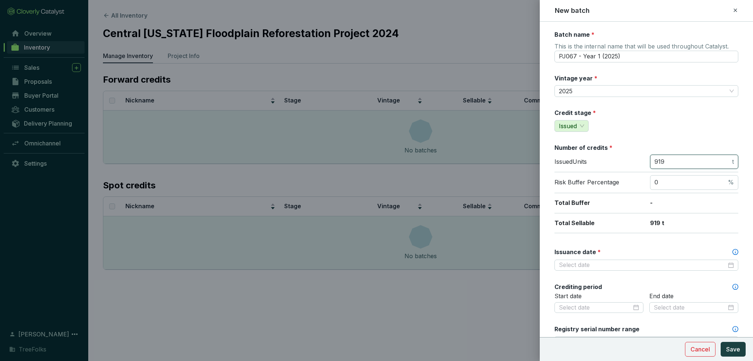
type input "919"
click at [657, 268] on input "Issuance date *" at bounding box center [643, 265] width 168 height 8
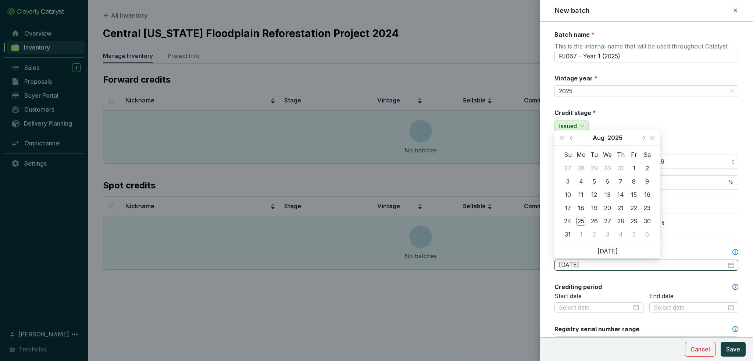
type input "2025-08-30"
type input "2025-07-30"
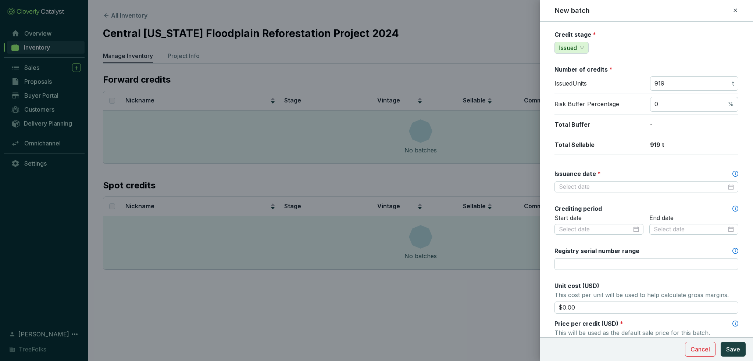
scroll to position [74, 0]
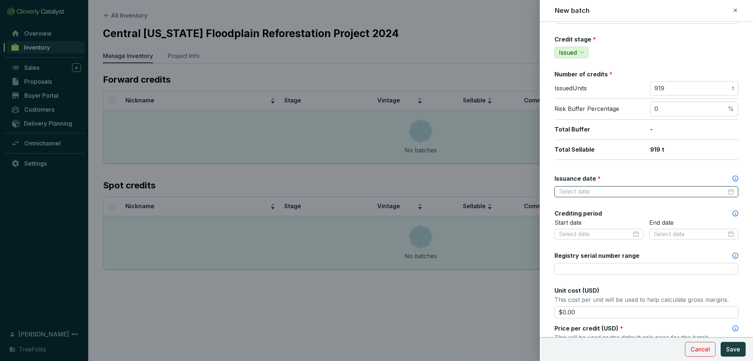
click at [604, 193] on input "Issuance date *" at bounding box center [643, 192] width 168 height 8
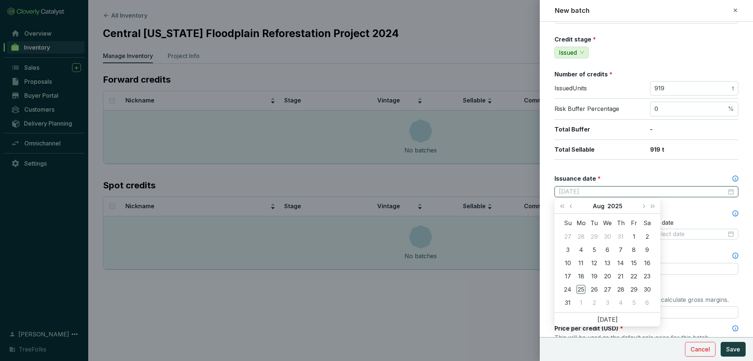
type input "2025-08-09"
type input "2025-08-08"
click at [635, 250] on div "8" at bounding box center [633, 249] width 9 height 9
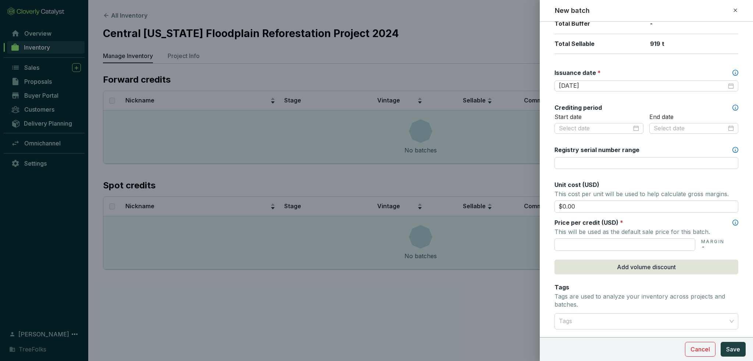
scroll to position [184, 0]
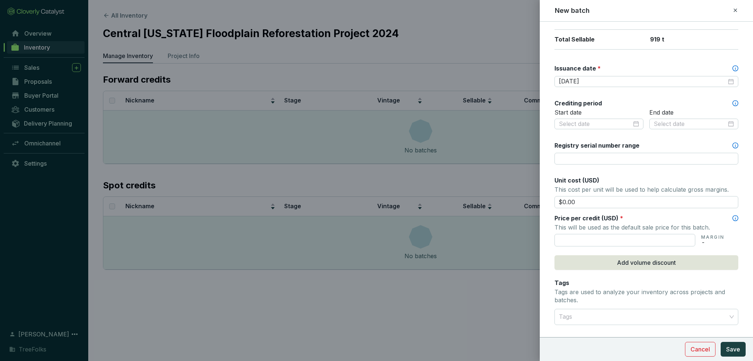
click at [605, 231] on p "This will be used as the default sale price for this batch." at bounding box center [646, 227] width 184 height 10
click at [606, 238] on input "text" at bounding box center [624, 240] width 141 height 12
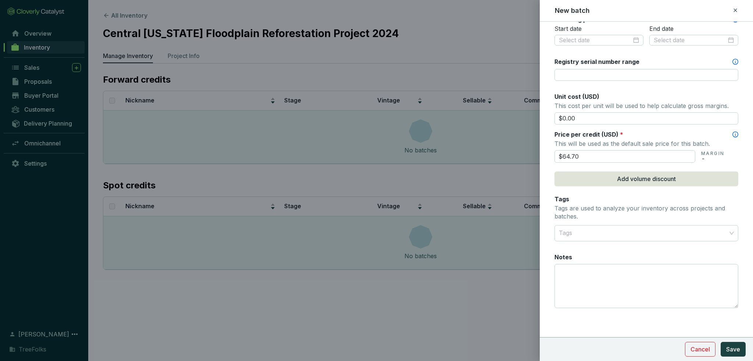
type input "$64.70"
click at [735, 352] on span "Save" at bounding box center [733, 349] width 14 height 9
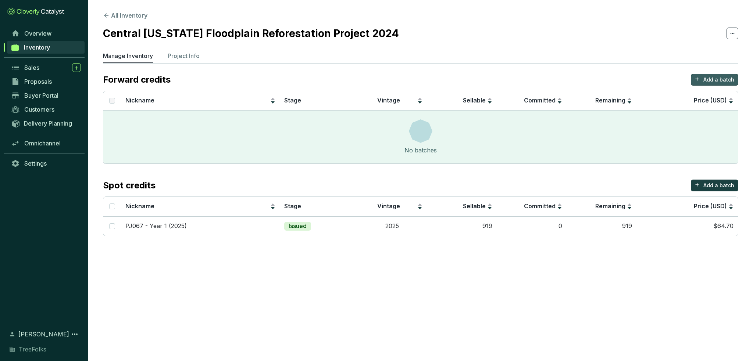
click at [717, 77] on p "Add a batch" at bounding box center [718, 79] width 31 height 7
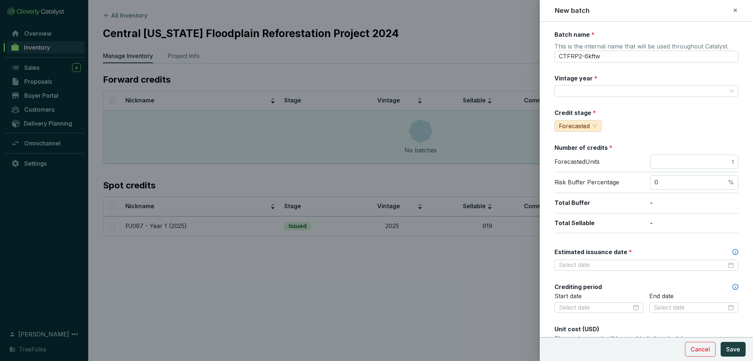
click at [614, 93] on input "Vintage year *" at bounding box center [643, 91] width 168 height 11
drag, startPoint x: 614, startPoint y: 58, endPoint x: 500, endPoint y: 62, distance: 114.4
click at [500, 62] on div "New batch Batch name * This is the internal name that will be used throughout C…" at bounding box center [376, 180] width 753 height 361
click at [598, 56] on input "PJ067 - Year 1 (2025)" at bounding box center [646, 57] width 184 height 12
type input "PJ067 - Year 4 (2028)"
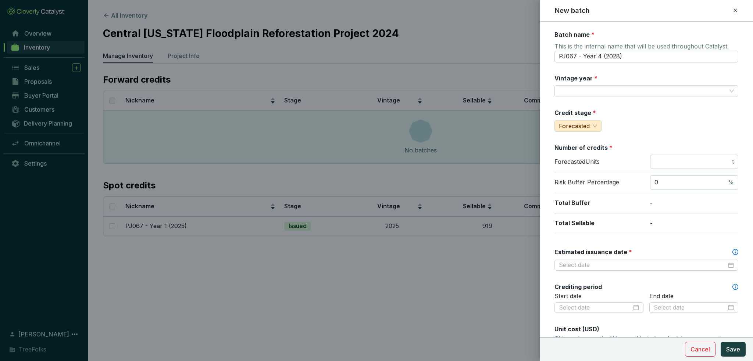
click at [627, 84] on div "Vintage year *" at bounding box center [646, 85] width 184 height 23
click at [631, 88] on input "Vintage year *" at bounding box center [643, 91] width 168 height 11
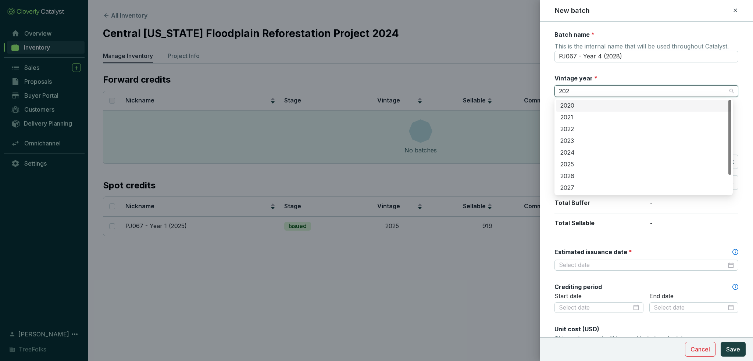
type input "2028"
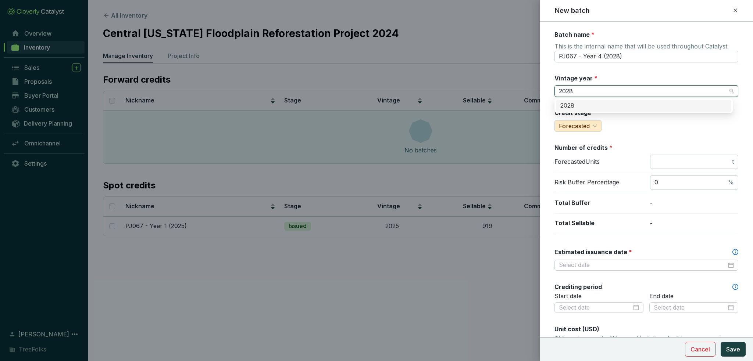
click at [587, 107] on div "2028" at bounding box center [643, 106] width 166 height 8
click at [670, 162] on input "number" at bounding box center [692, 162] width 76 height 8
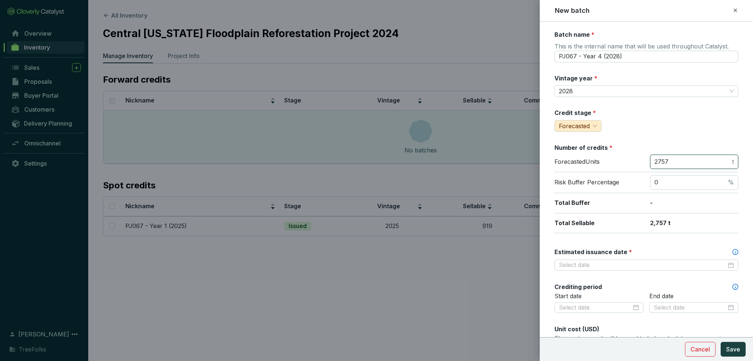
type input "2757"
click at [656, 240] on div "Batch name * This is the internal name that will be used throughout Catalyst. P…" at bounding box center [646, 291] width 184 height 520
click at [628, 265] on input "Estimated issuance date *" at bounding box center [643, 265] width 168 height 8
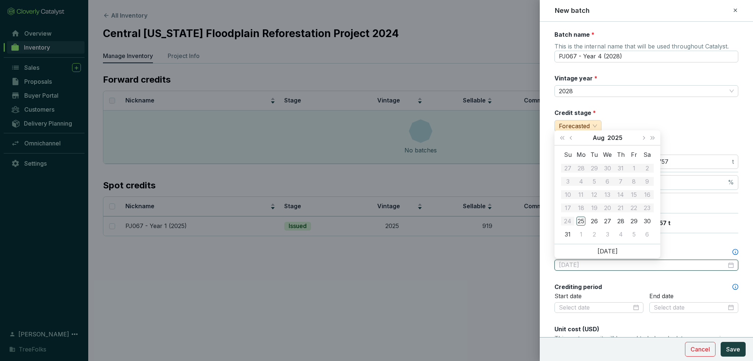
type input "2025-08-30"
click at [652, 135] on button "Next year (Control + right)" at bounding box center [653, 137] width 10 height 15
click at [641, 139] on button "Next month (PageDown)" at bounding box center [643, 137] width 10 height 15
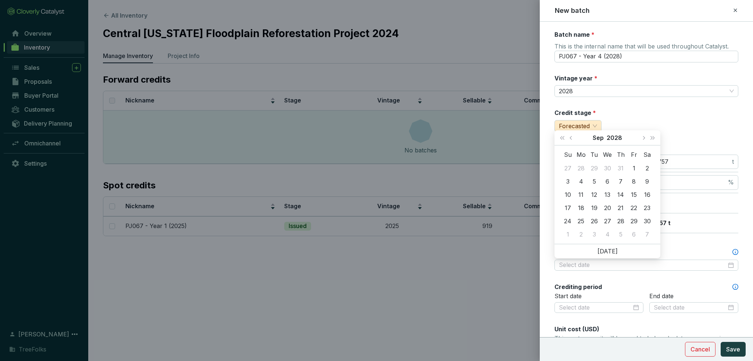
click at [641, 139] on button "Next month (PageDown)" at bounding box center [643, 137] width 10 height 15
click at [573, 141] on button "Previous month (PageUp)" at bounding box center [572, 137] width 10 height 15
type input "2028-10-24"
click at [592, 207] on div "24" at bounding box center [593, 208] width 9 height 9
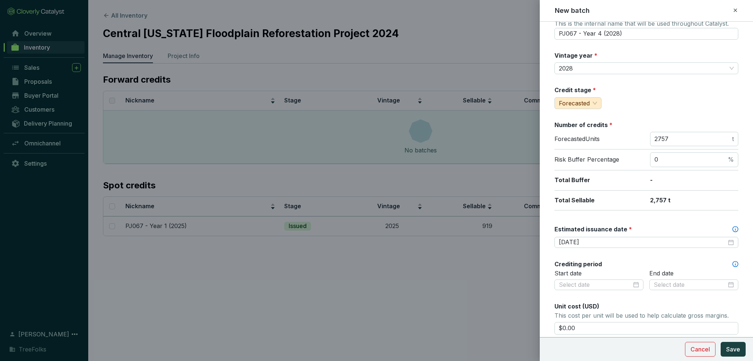
scroll to position [74, 0]
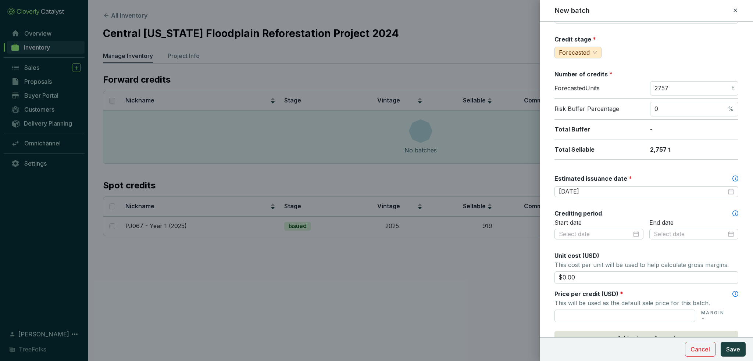
click at [609, 312] on input "text" at bounding box center [624, 316] width 141 height 12
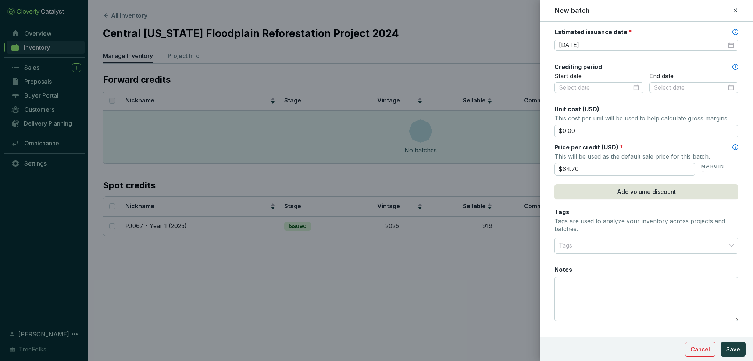
scroll to position [221, 0]
type input "$64.70"
click at [734, 349] on span "Save" at bounding box center [733, 349] width 14 height 9
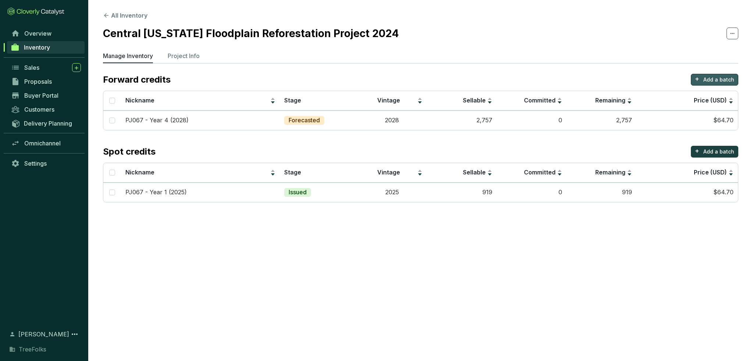
click at [724, 77] on p "Add a batch" at bounding box center [718, 79] width 31 height 7
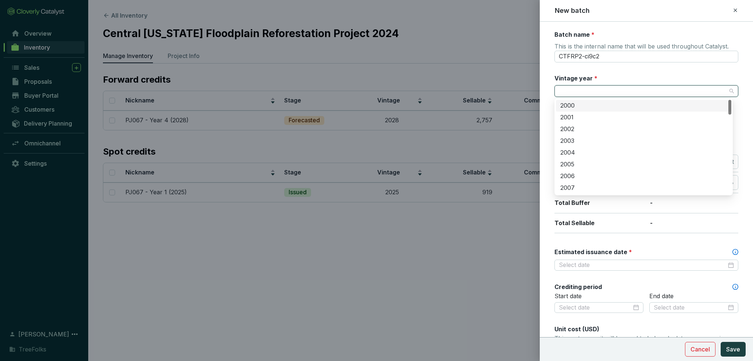
click at [613, 91] on input "Vintage year *" at bounding box center [643, 91] width 168 height 11
type input "20"
type input "0"
type input "2030"
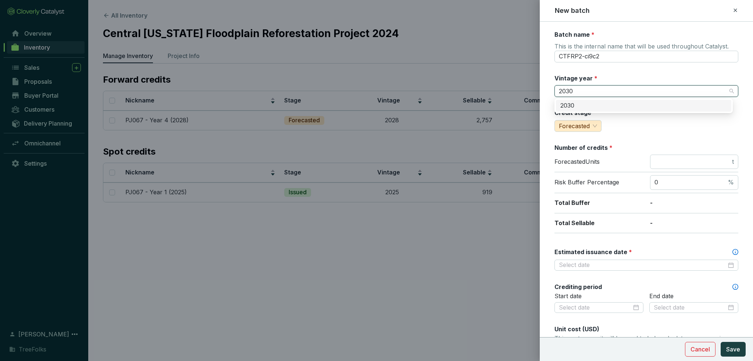
click at [606, 111] on div "2030" at bounding box center [643, 106] width 175 height 12
click at [613, 49] on span "This is the internal name that will be used throughout Catalyst." at bounding box center [641, 47] width 174 height 9
drag, startPoint x: 615, startPoint y: 54, endPoint x: 510, endPoint y: 43, distance: 105.3
click at [510, 43] on div "New batch Batch name * This is the internal name that will be used throughout C…" at bounding box center [376, 180] width 753 height 361
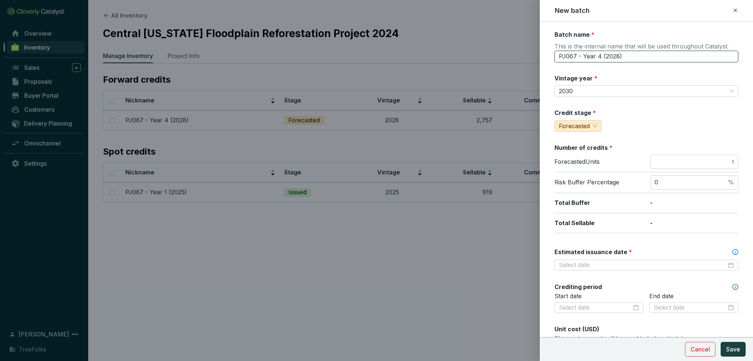
click at [599, 56] on input "PJ067 - Year 4 (2028)" at bounding box center [646, 57] width 184 height 12
type input "PJ067 - Year 6 (2030)"
click at [641, 118] on div "Credit stage * Forecasted" at bounding box center [646, 120] width 184 height 23
click at [590, 265] on input "Estimated issuance date *" at bounding box center [643, 265] width 168 height 8
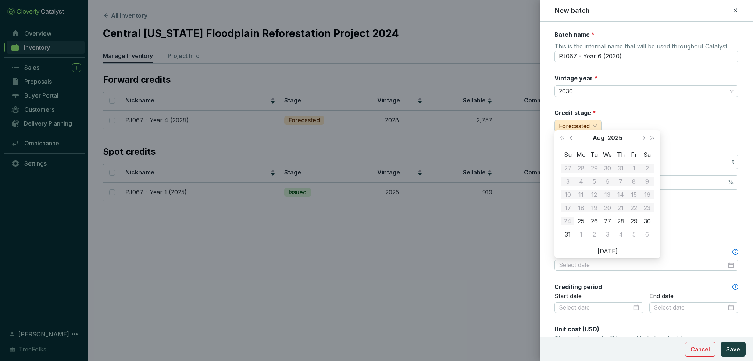
click at [596, 273] on div "Batch name * This is the internal name that will be used throughout Catalyst. P…" at bounding box center [646, 291] width 184 height 520
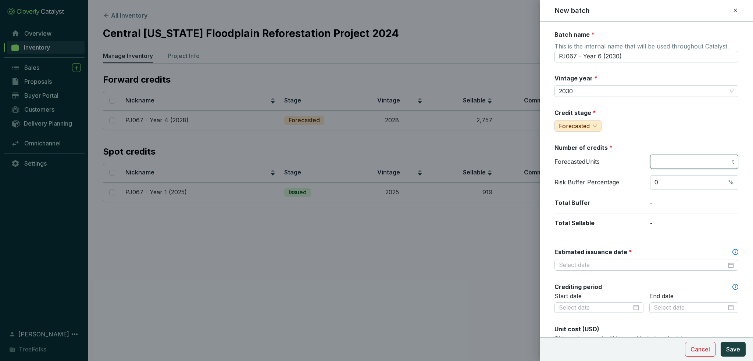
click at [666, 162] on input "number" at bounding box center [692, 162] width 76 height 8
click at [652, 270] on div at bounding box center [646, 265] width 184 height 11
type input "2757"
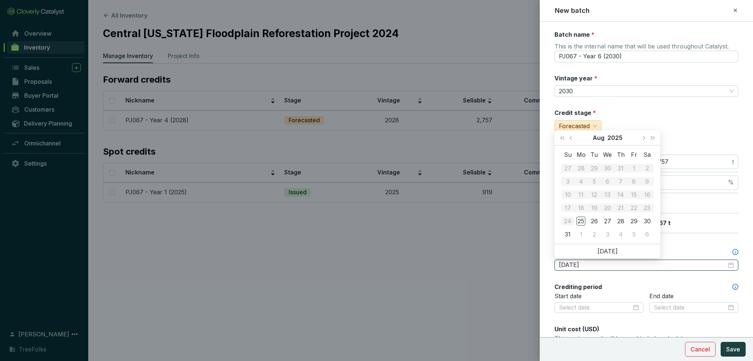
type input "2025-08-29"
click at [653, 136] on button "Next year (Control + right)" at bounding box center [653, 137] width 10 height 15
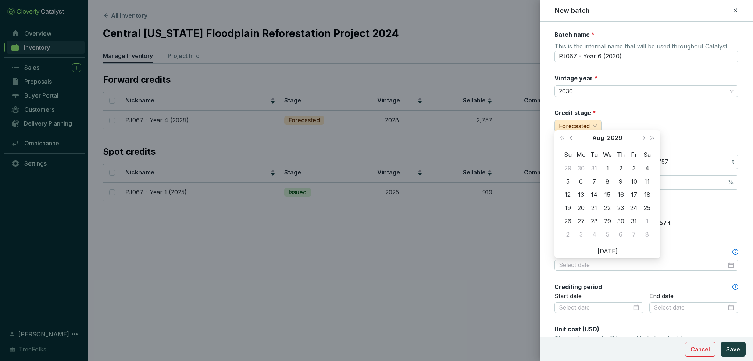
click at [653, 136] on button "Next year (Control + right)" at bounding box center [653, 137] width 10 height 15
click at [645, 139] on button "Next month (PageDown)" at bounding box center [643, 137] width 10 height 15
type input "2030-10-24"
click at [623, 207] on div "24" at bounding box center [620, 208] width 9 height 9
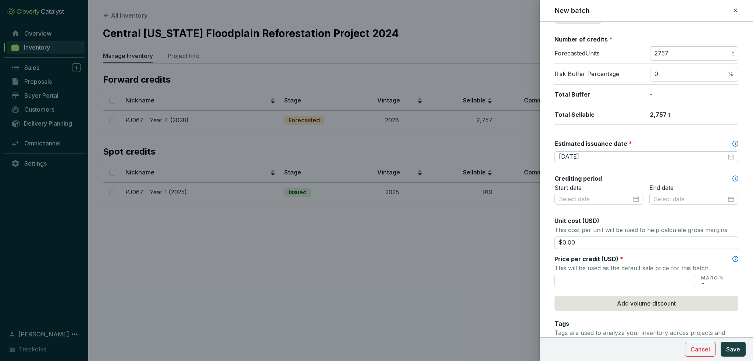
scroll to position [110, 0]
click at [612, 275] on input "text" at bounding box center [624, 279] width 141 height 12
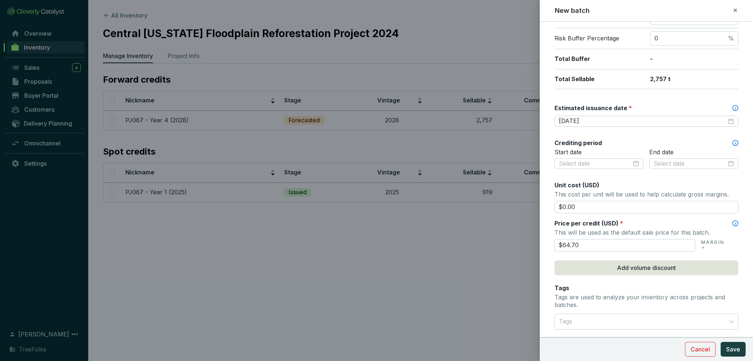
scroll to position [184, 0]
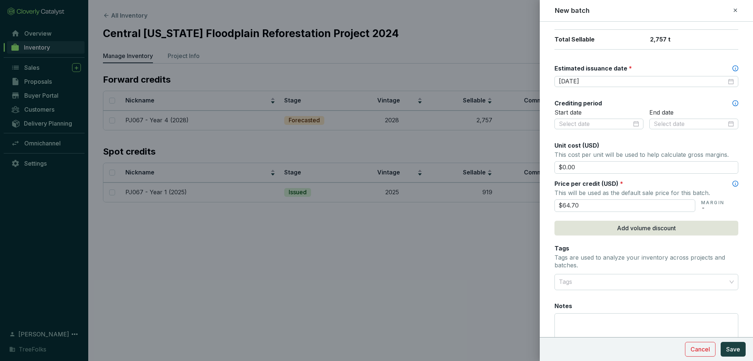
type input "$64.70"
click at [734, 345] on span "Save" at bounding box center [733, 349] width 14 height 9
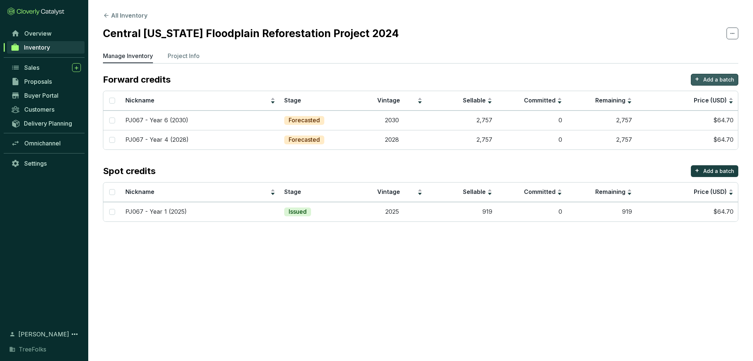
click at [729, 80] on p "Add a batch" at bounding box center [718, 79] width 31 height 7
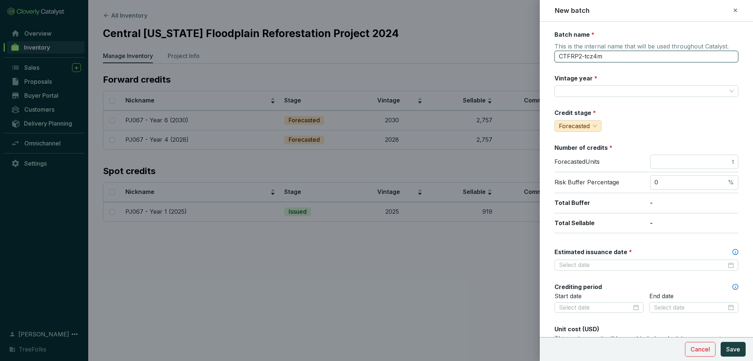
drag, startPoint x: 614, startPoint y: 57, endPoint x: 488, endPoint y: 86, distance: 129.5
click at [488, 86] on div "New batch Batch name * This is the internal name that will be used throughout C…" at bounding box center [376, 180] width 753 height 361
click at [600, 54] on input "PJ067 - Year 6 (2030)" at bounding box center [646, 57] width 184 height 12
click at [621, 85] on div at bounding box center [646, 91] width 184 height 12
type input "PJ067 - Year 14 (2038)"
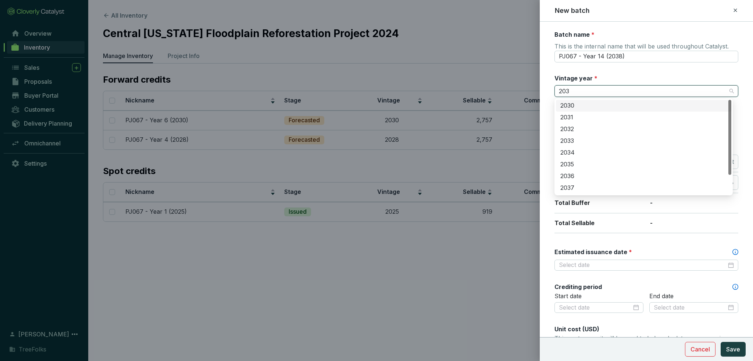
type input "2038"
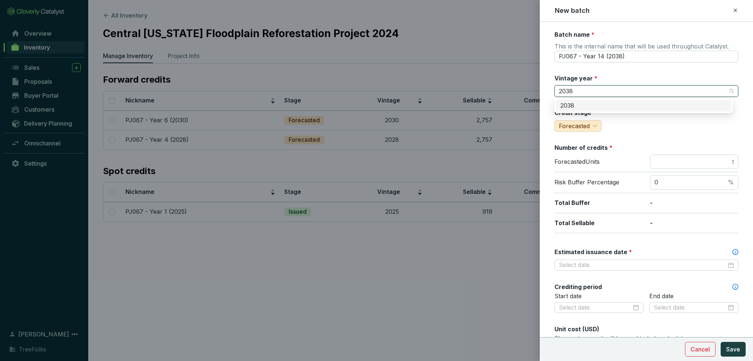
click at [582, 106] on div "2038" at bounding box center [643, 106] width 166 height 8
drag, startPoint x: 660, startPoint y: 156, endPoint x: 662, endPoint y: 161, distance: 4.9
click at [662, 161] on span "t" at bounding box center [694, 162] width 88 height 15
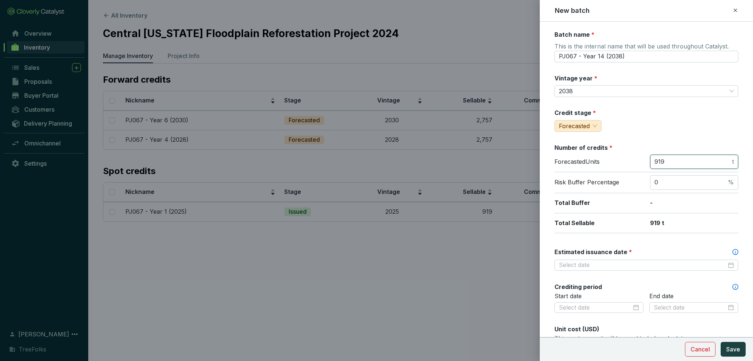
type input "919"
click at [602, 262] on input "Estimated issuance date *" at bounding box center [643, 265] width 168 height 8
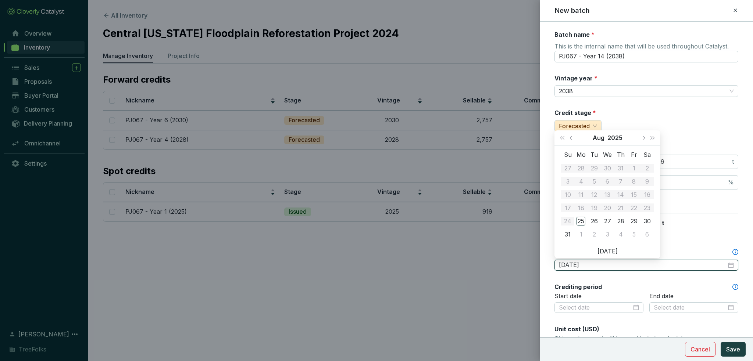
type input "2025-08-30"
click at [654, 142] on button "Next year (Control + right)" at bounding box center [653, 137] width 10 height 15
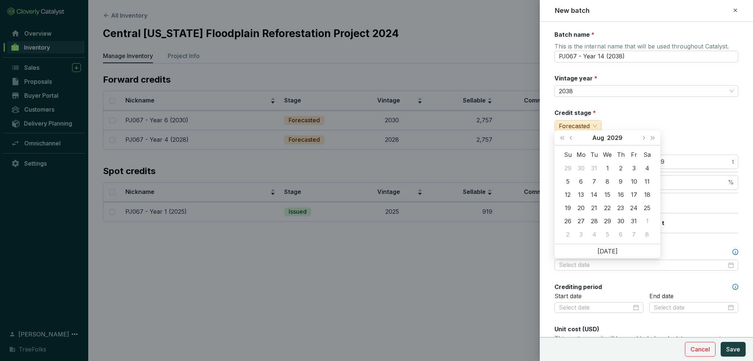
click at [654, 142] on button "Next year (Control + right)" at bounding box center [653, 137] width 10 height 15
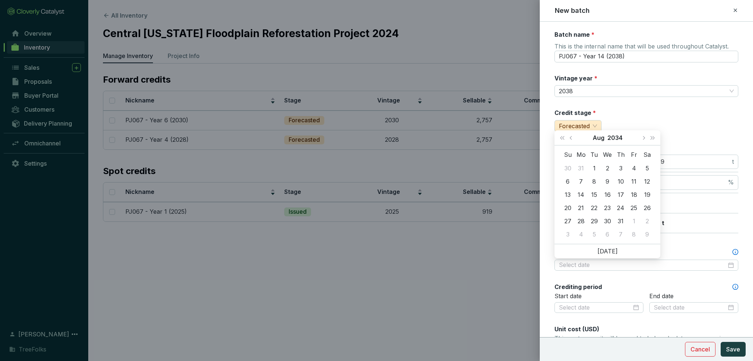
click at [654, 142] on button "Next year (Control + right)" at bounding box center [653, 137] width 10 height 15
type input "2038-08-05"
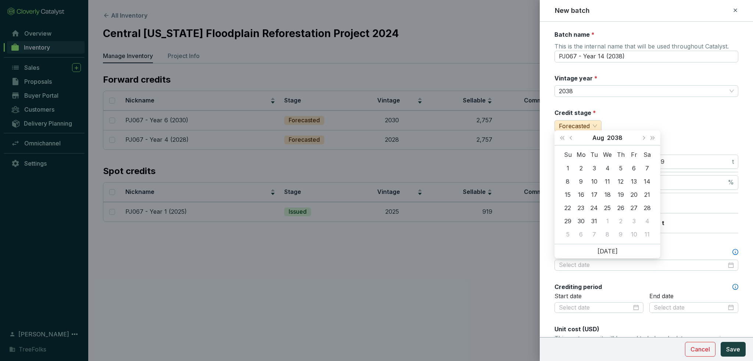
click at [642, 140] on button "Next month (PageDown)" at bounding box center [643, 137] width 10 height 15
type input "2038-10-24"
click at [569, 221] on div "24" at bounding box center [567, 221] width 9 height 9
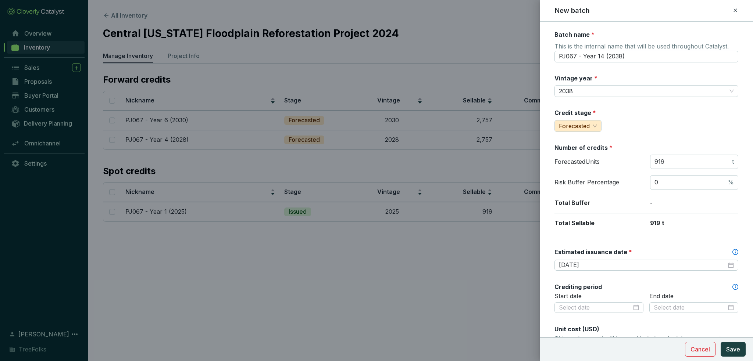
click at [661, 240] on div "Batch name * This is the internal name that will be used throughout Catalyst. P…" at bounding box center [646, 291] width 184 height 520
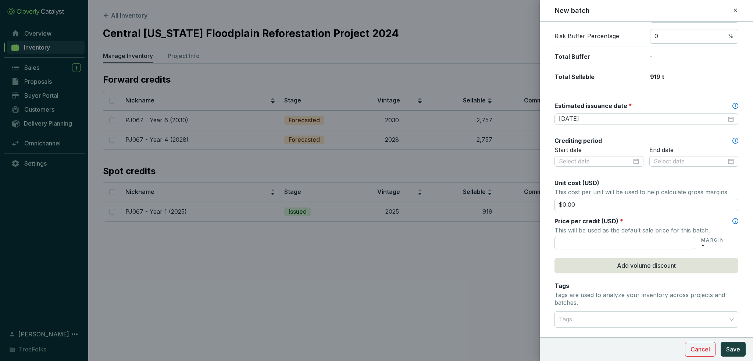
scroll to position [147, 0]
click at [610, 242] on input "text" at bounding box center [624, 242] width 141 height 12
type input "$64.70"
click at [740, 349] on button "Save" at bounding box center [732, 349] width 25 height 15
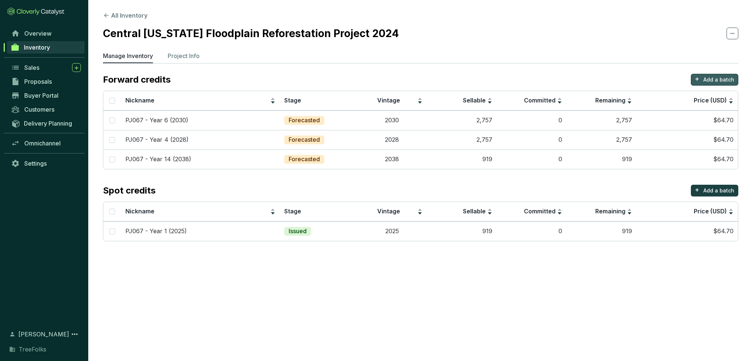
click at [707, 74] on button "+ Add a batch" at bounding box center [714, 80] width 47 height 12
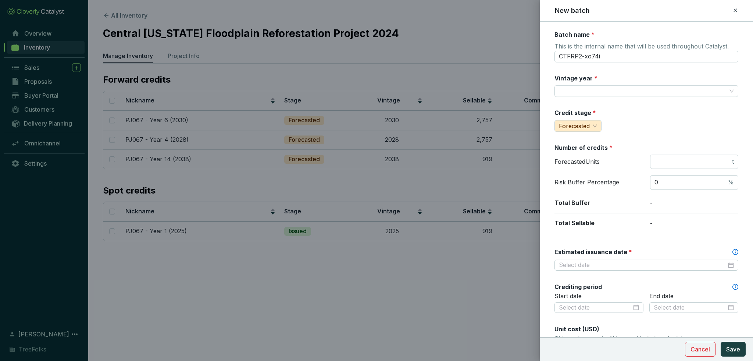
click at [609, 93] on input "Vintage year *" at bounding box center [643, 91] width 168 height 11
type input "2050"
click at [599, 110] on div "2050" at bounding box center [643, 106] width 175 height 12
click at [616, 60] on input "CTFRP2-xo74i" at bounding box center [646, 57] width 184 height 12
drag, startPoint x: 613, startPoint y: 57, endPoint x: 481, endPoint y: 57, distance: 131.9
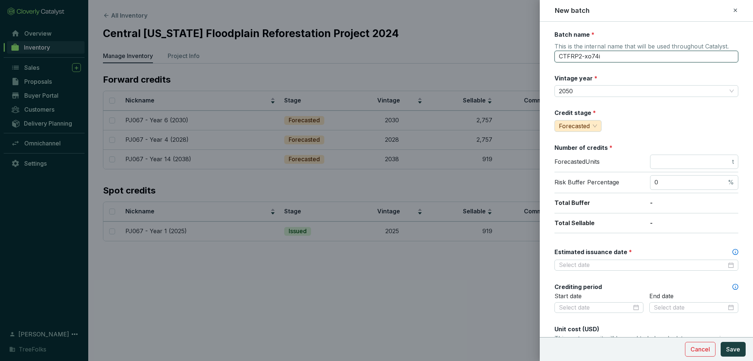
click at [481, 57] on div "New batch Batch name * This is the internal name that will be used throughout C…" at bounding box center [376, 180] width 753 height 361
click at [595, 57] on input "PJ067 - Year 6 (2030)" at bounding box center [646, 57] width 184 height 12
type input "PJ067 - Year 26 (2050)"
click at [667, 122] on div "Credit stage * Forecasted" at bounding box center [646, 120] width 184 height 23
click at [690, 159] on input "number" at bounding box center [692, 162] width 76 height 8
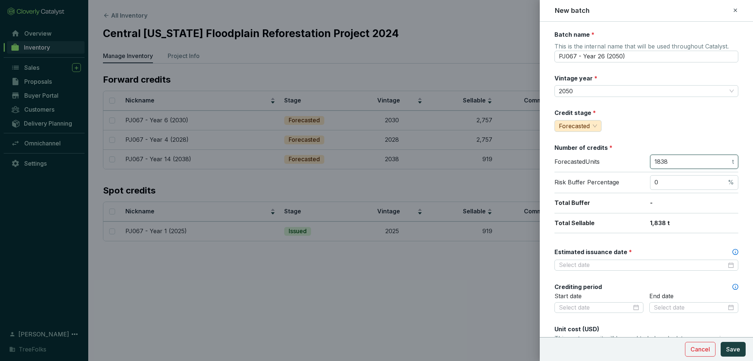
type input "1838"
click at [669, 127] on div "Credit stage * Forecasted" at bounding box center [646, 120] width 184 height 23
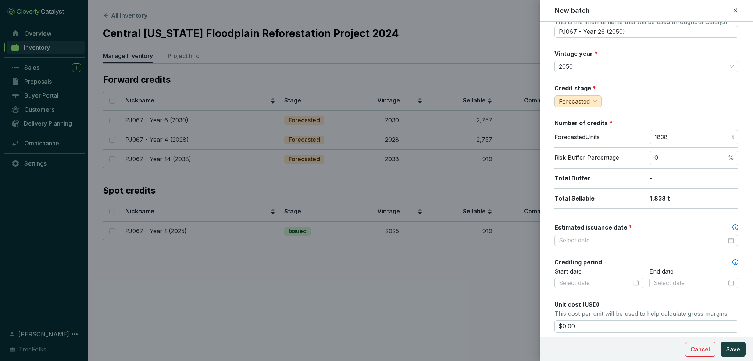
scroll to position [37, 0]
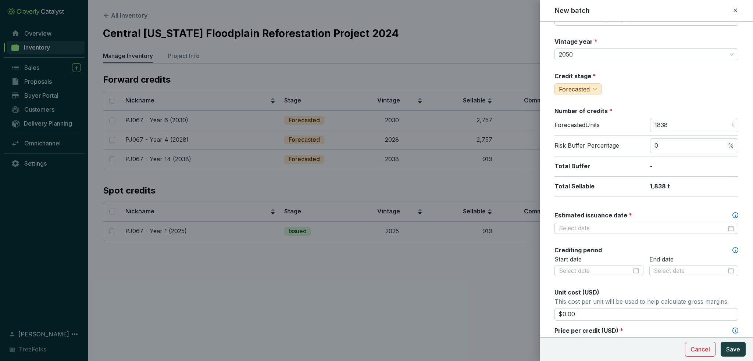
click at [626, 237] on div "Batch name * This is the internal name that will be used throughout Catalyst. P…" at bounding box center [646, 254] width 184 height 520
click at [623, 232] on input "Estimated issuance date *" at bounding box center [643, 229] width 168 height 8
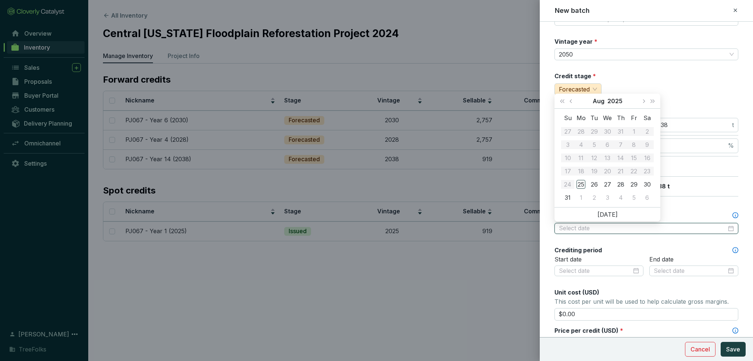
type input "2025-08-29"
click at [648, 101] on button "Next year (Control + right)" at bounding box center [653, 101] width 10 height 15
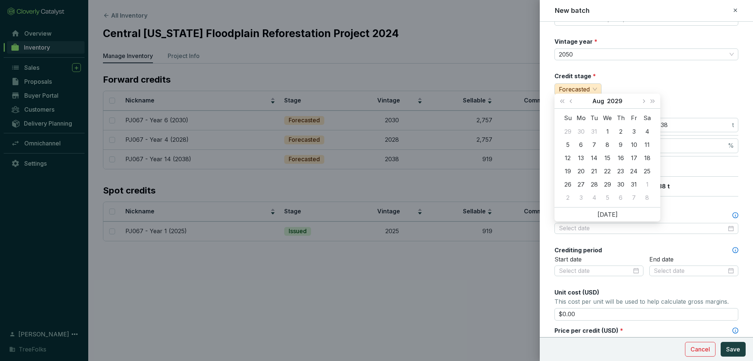
click at [648, 101] on button "Next year (Control + right)" at bounding box center [653, 101] width 10 height 15
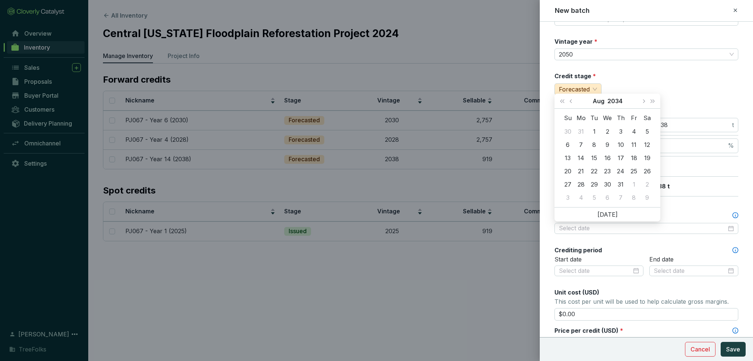
click at [648, 101] on button "Next year (Control + right)" at bounding box center [653, 101] width 10 height 15
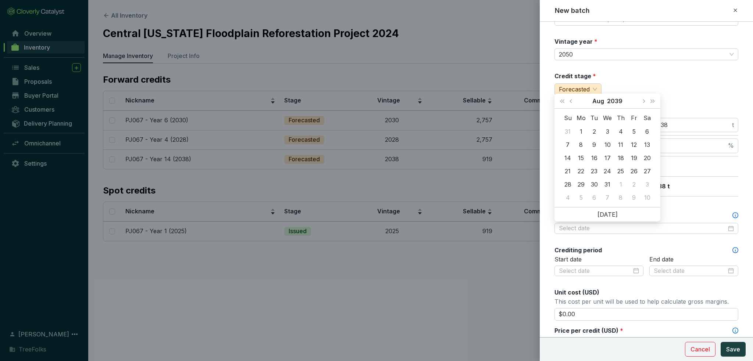
click at [648, 101] on button "Next year (Control + right)" at bounding box center [653, 101] width 10 height 15
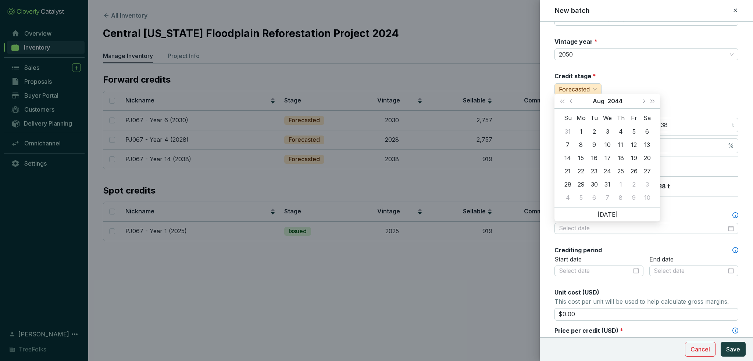
click at [648, 101] on button "Next year (Control + right)" at bounding box center [653, 101] width 10 height 15
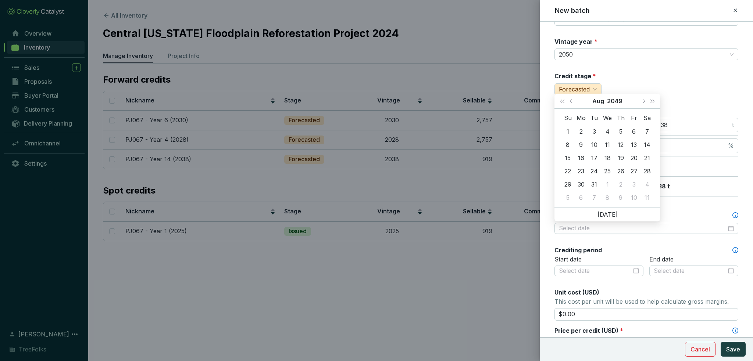
click at [648, 101] on button "Next year (Control + right)" at bounding box center [653, 101] width 10 height 15
click at [643, 101] on span "Next month (PageDown)" at bounding box center [643, 101] width 4 height 4
type input "2050-10-24"
click at [585, 181] on div "24" at bounding box center [580, 184] width 9 height 9
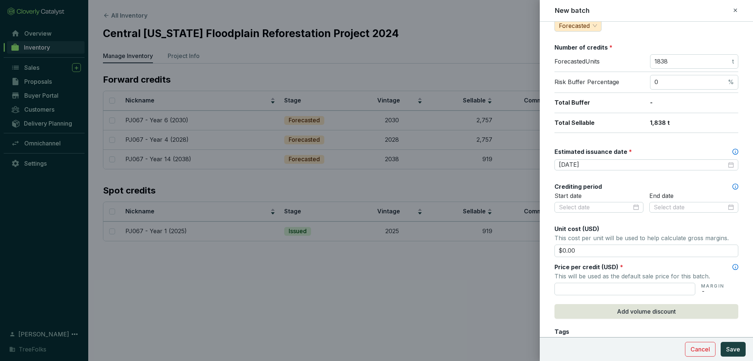
scroll to position [110, 0]
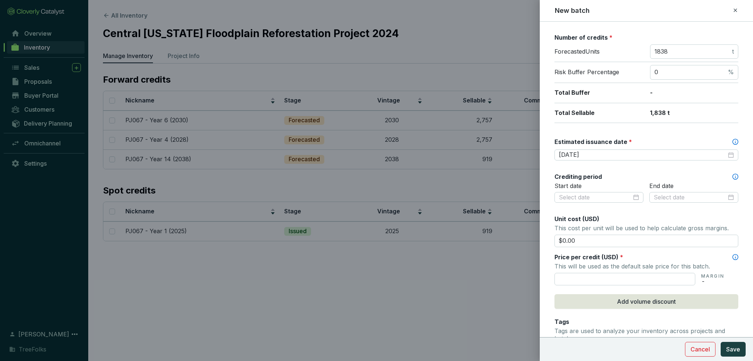
click at [620, 278] on input "text" at bounding box center [624, 279] width 141 height 12
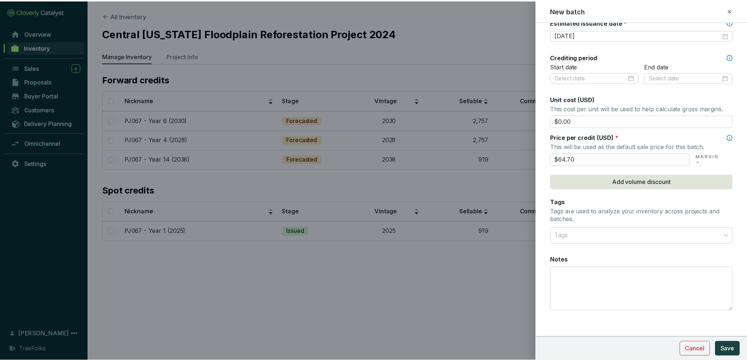
scroll to position [233, 0]
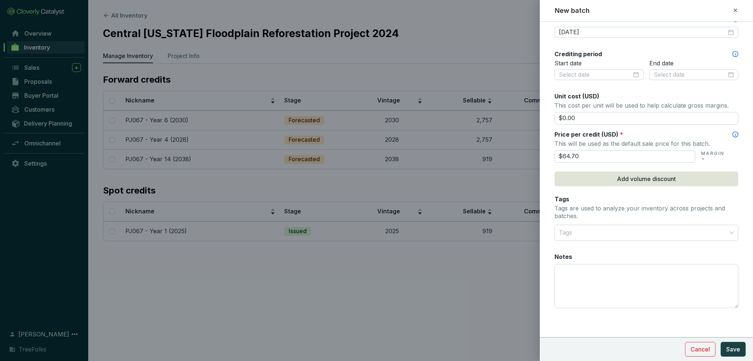
type input "$64.70"
click at [732, 350] on span "Save" at bounding box center [733, 349] width 14 height 9
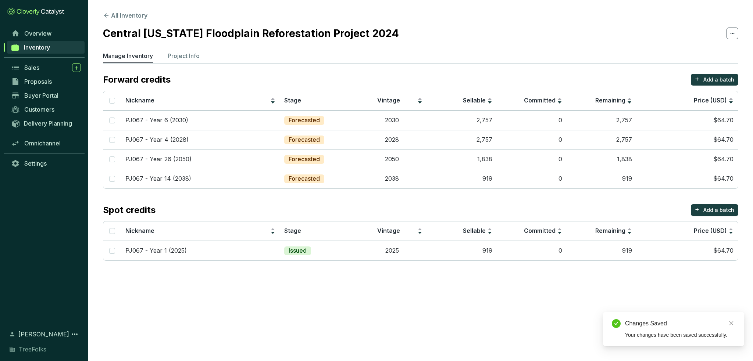
click at [456, 302] on section "All Inventory Central Texas Floodplain Reforestation Project 2024 Manage Invent…" at bounding box center [376, 180] width 753 height 361
click at [108, 16] on icon at bounding box center [106, 15] width 7 height 7
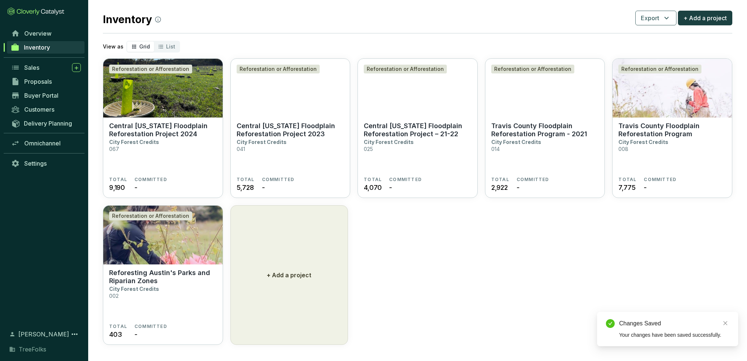
scroll to position [13, 0]
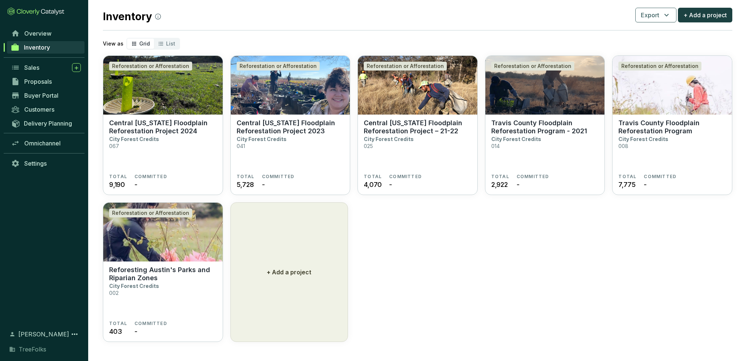
click at [33, 35] on span "Overview" at bounding box center [37, 33] width 27 height 7
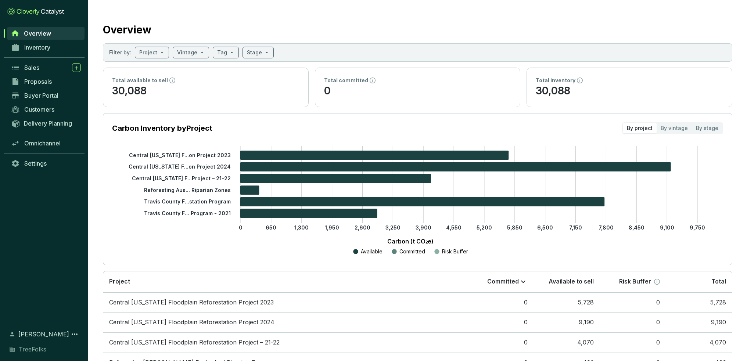
drag, startPoint x: 184, startPoint y: 189, endPoint x: 182, endPoint y: 175, distance: 13.9
click at [182, 175] on g "Central Texas F...on Project 2023 Central Texas F...on Project 2024 Central Tex…" at bounding box center [180, 184] width 102 height 64
click at [215, 214] on tspan "Travis County F... Program - 2021" at bounding box center [187, 213] width 87 height 6
click at [41, 51] on link "Inventory" at bounding box center [45, 47] width 77 height 12
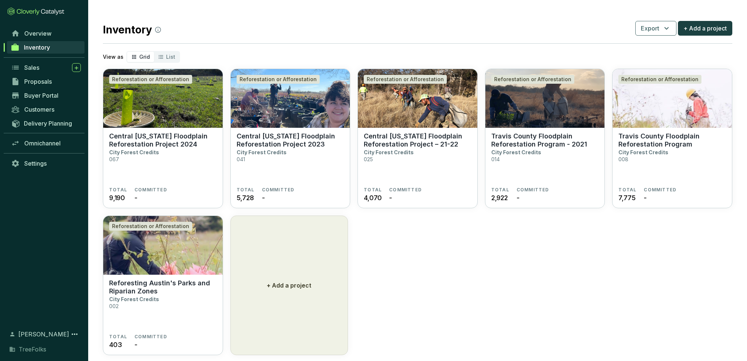
click at [200, 140] on p "Central [US_STATE] Floodplain Reforestation Project 2024" at bounding box center [163, 140] width 108 height 16
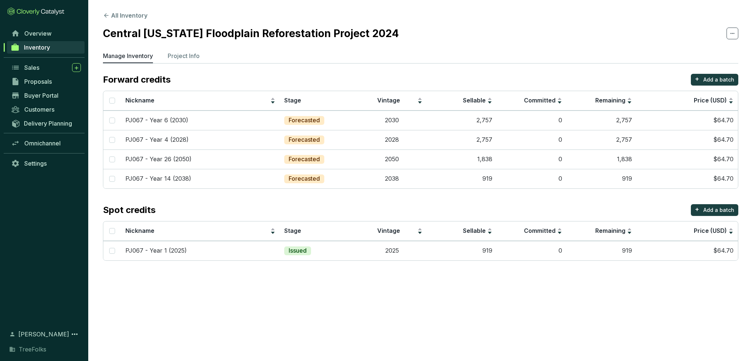
click at [106, 18] on icon at bounding box center [106, 15] width 7 height 7
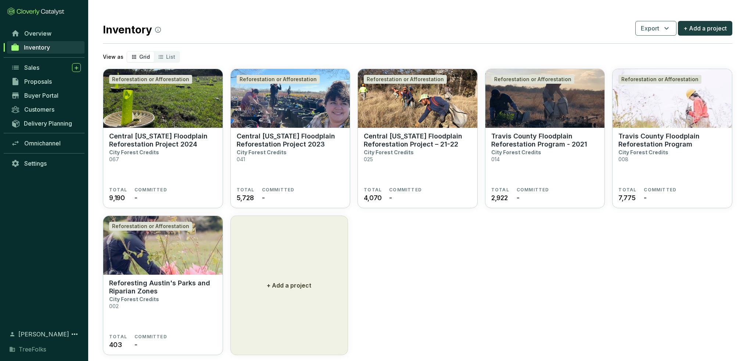
click at [172, 141] on p "Central [US_STATE] Floodplain Reforestation Project 2024" at bounding box center [163, 140] width 108 height 16
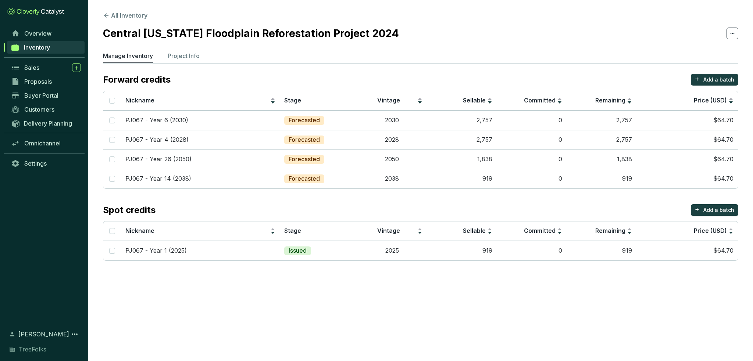
click at [190, 55] on p "Project Info" at bounding box center [184, 55] width 32 height 9
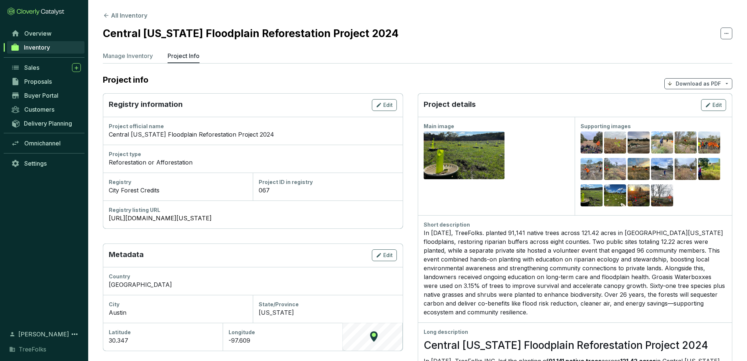
click at [106, 17] on icon at bounding box center [106, 15] width 7 height 7
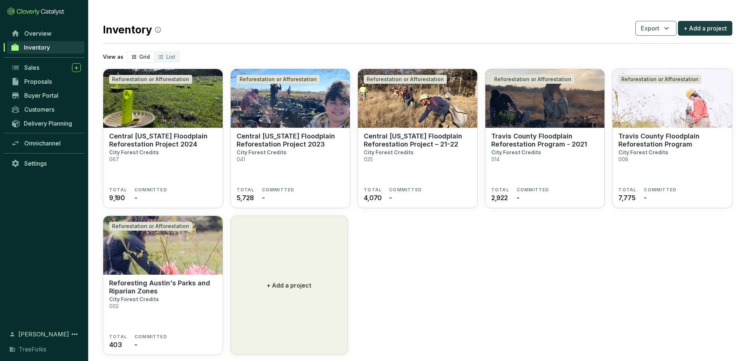
click at [32, 36] on span "Overview" at bounding box center [37, 33] width 27 height 7
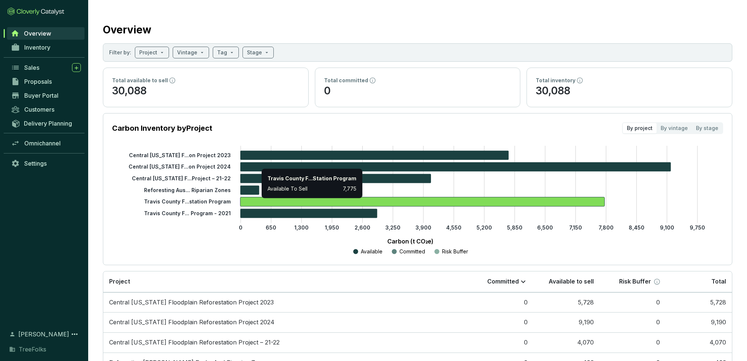
click at [258, 206] on icon at bounding box center [422, 201] width 364 height 9
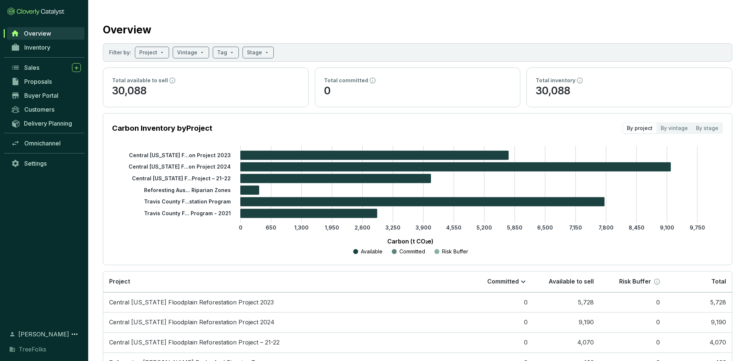
click at [256, 55] on input "search" at bounding box center [254, 52] width 15 height 11
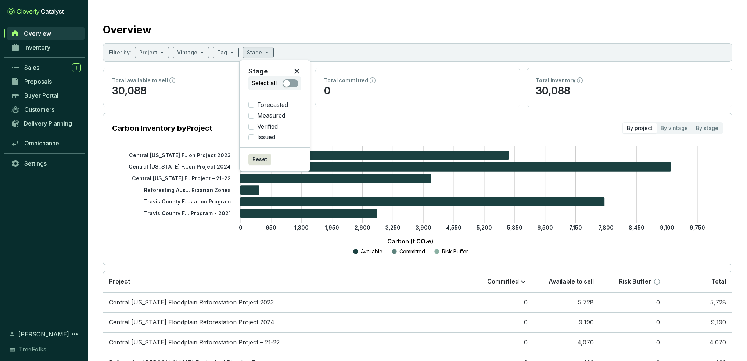
click at [255, 138] on span "Issued" at bounding box center [266, 137] width 24 height 8
click at [254, 138] on input "Issued" at bounding box center [251, 138] width 6 height 6
checkbox input "true"
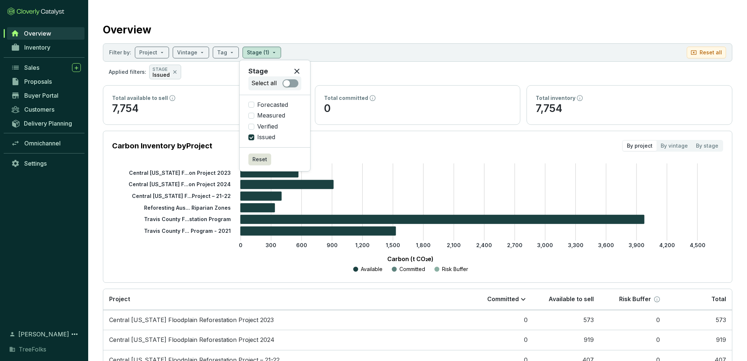
click at [215, 257] on p "Carbon (t CO₂e)" at bounding box center [410, 259] width 574 height 9
click at [55, 51] on link "Inventory" at bounding box center [45, 47] width 77 height 12
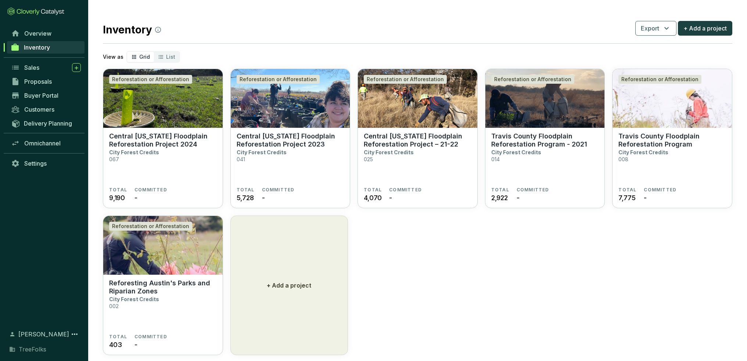
click at [203, 165] on section "Central Texas Floodplain Reforestation Project 2024 City Forest Credits 067" at bounding box center [163, 159] width 108 height 55
